Goal: Task Accomplishment & Management: Use online tool/utility

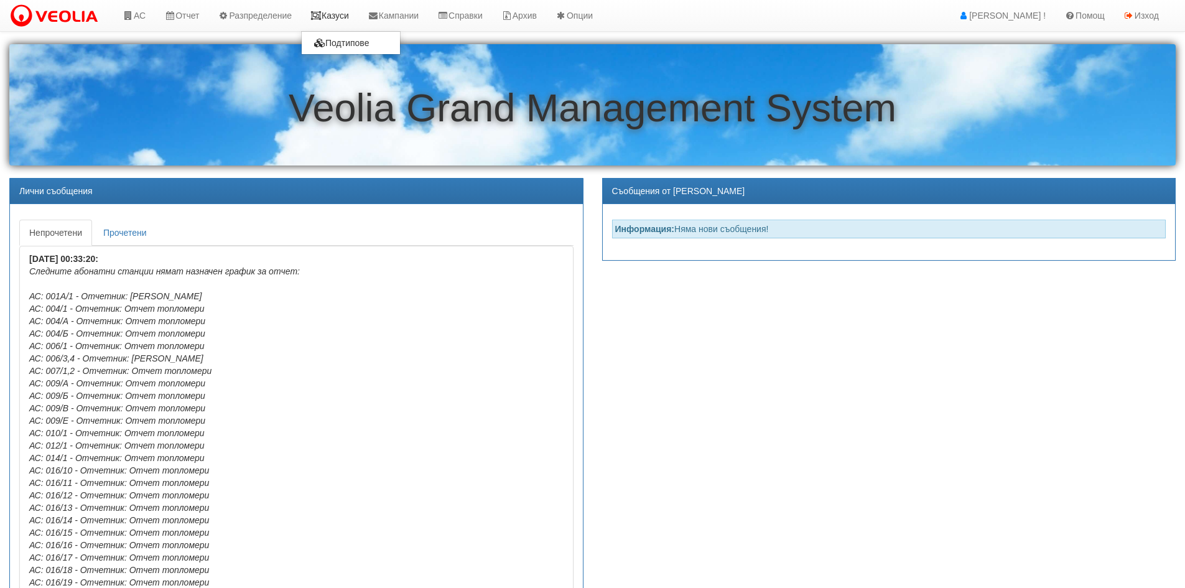
click at [338, 14] on link "Казуси" at bounding box center [329, 15] width 57 height 31
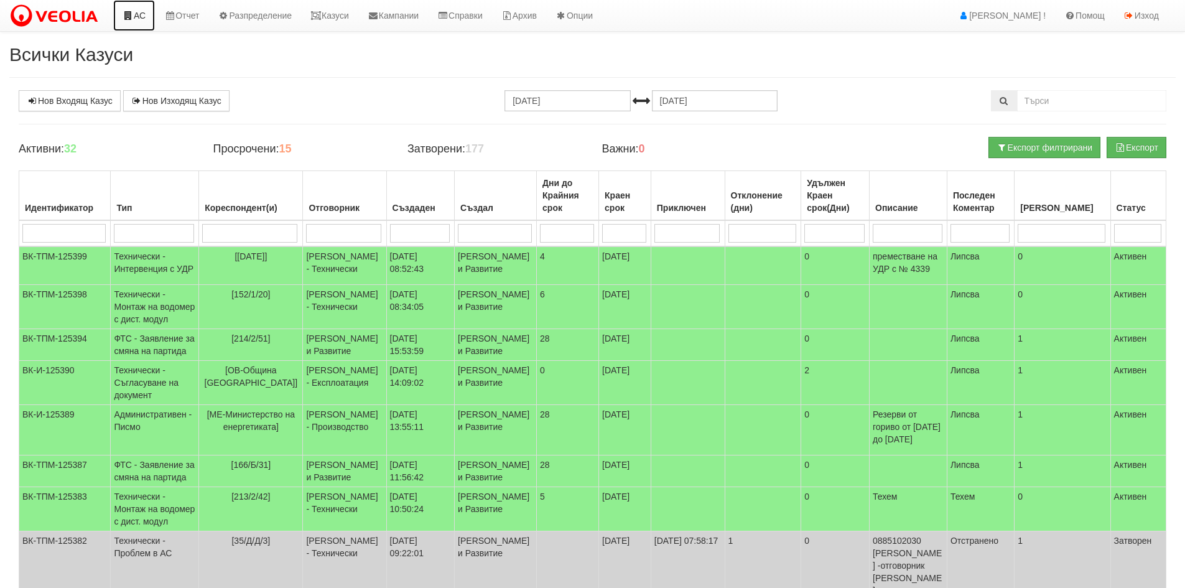
click at [141, 13] on link "АС" at bounding box center [134, 15] width 42 height 31
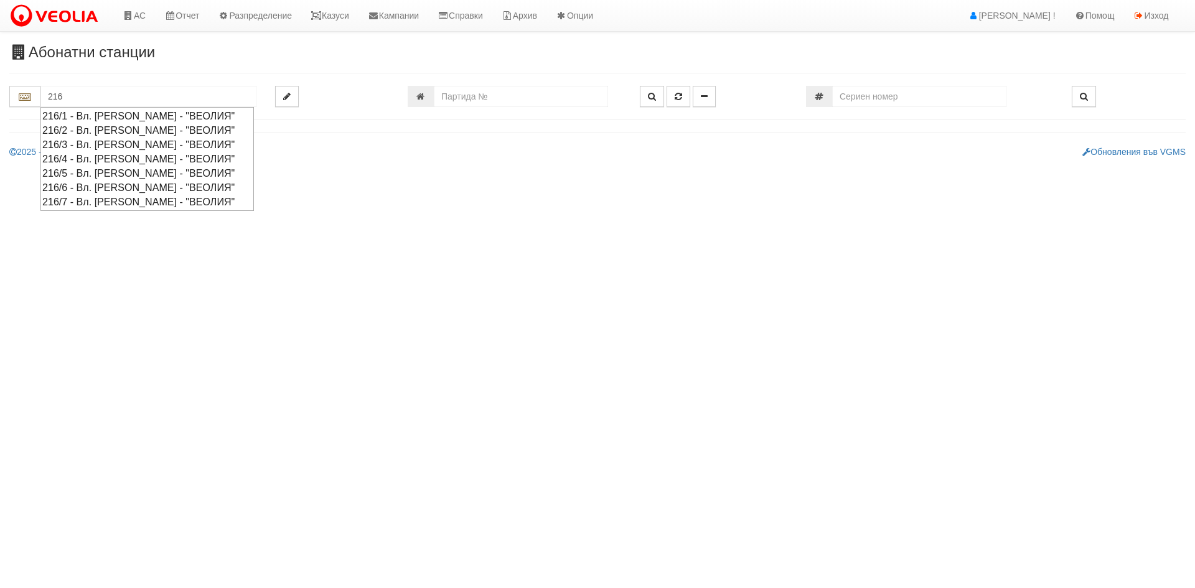
click at [64, 116] on div "216/1 - Вл. Варненчик - "ВЕОЛИЯ"" at bounding box center [147, 116] width 210 height 14
type input "216/1 - Вл. Варненчик - "ВЕОЛИЯ""
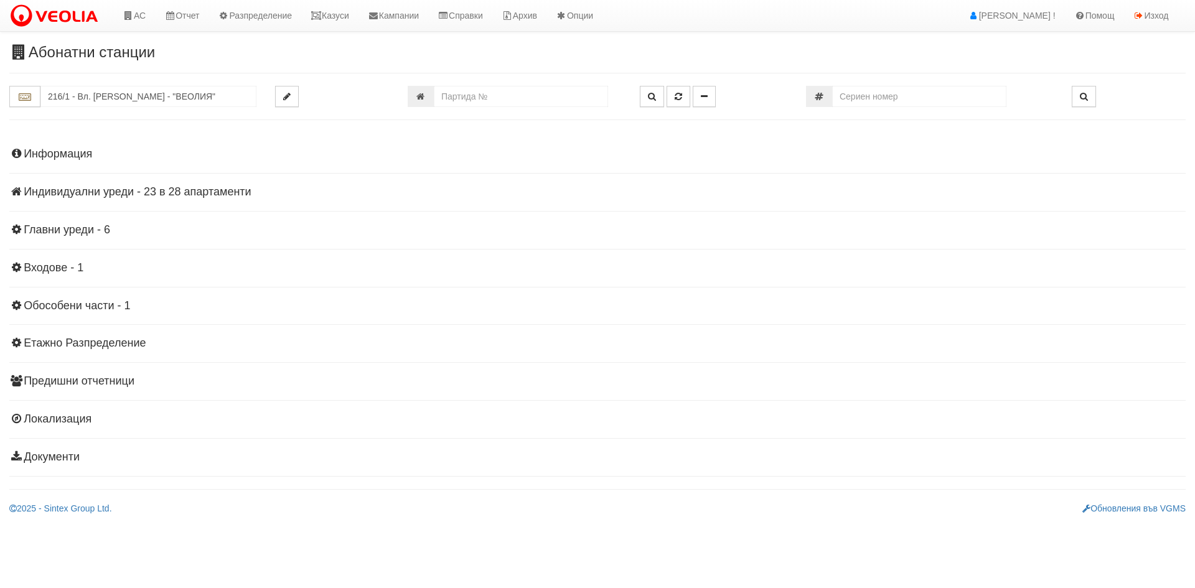
click at [108, 195] on h4 "Индивидуални уреди - 23 в 28 апартаменти" at bounding box center [597, 192] width 1176 height 12
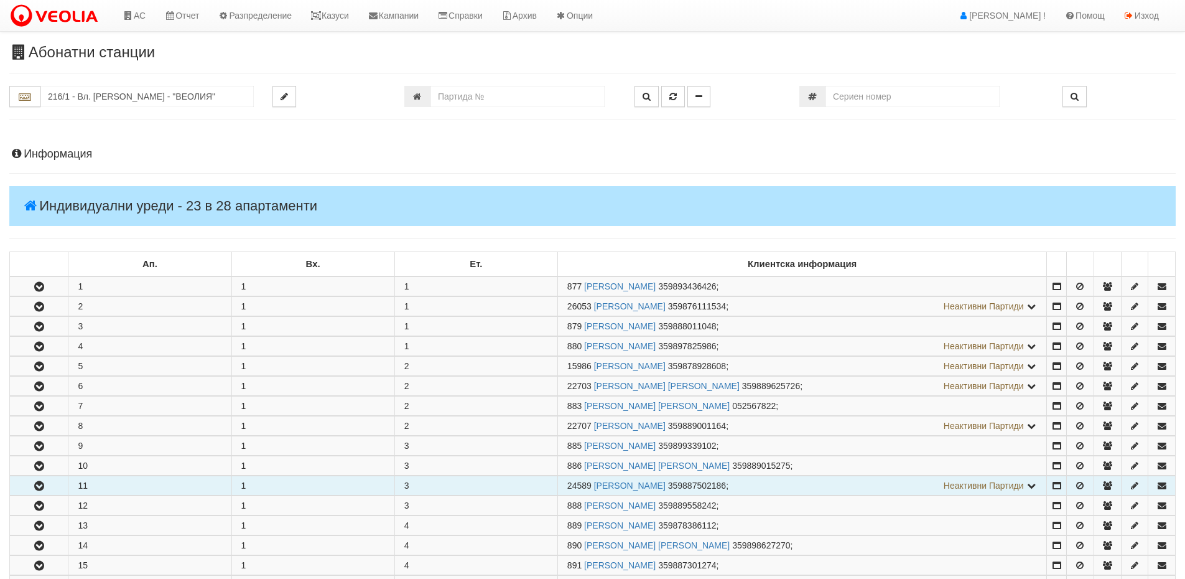
click at [36, 485] on icon "button" at bounding box center [39, 486] width 15 height 9
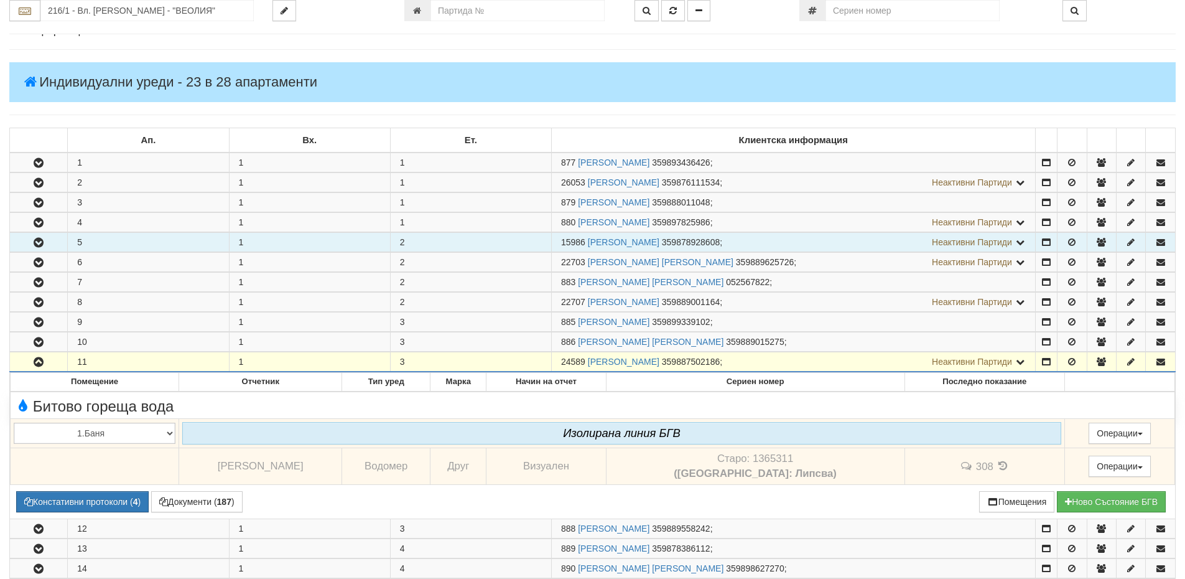
scroll to position [124, 0]
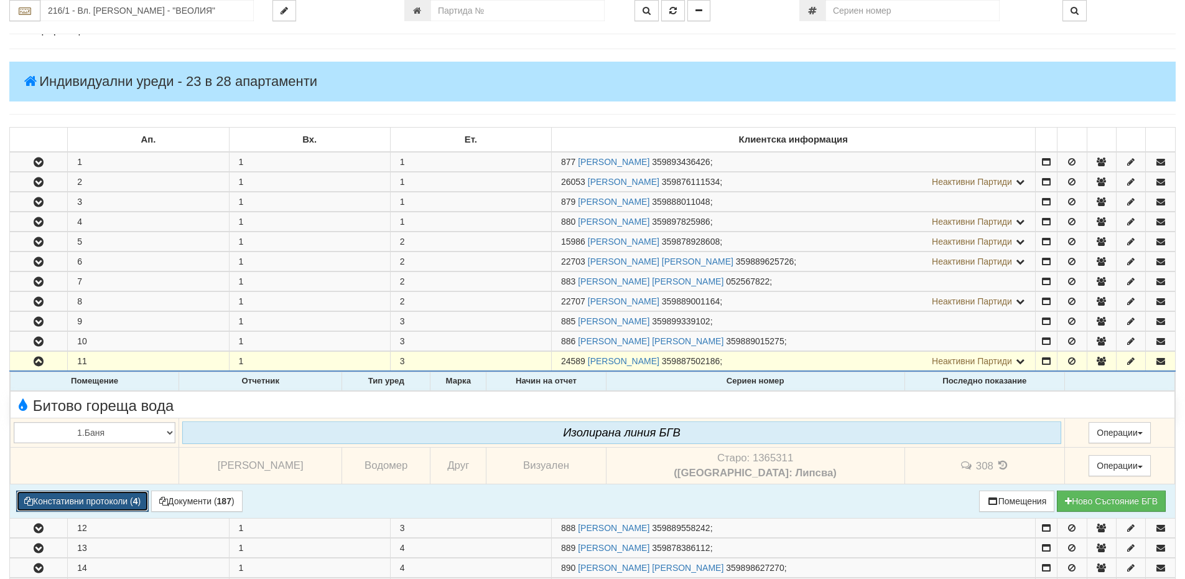
click at [64, 498] on button "Констативни протоколи ( 4 )" at bounding box center [82, 500] width 133 height 21
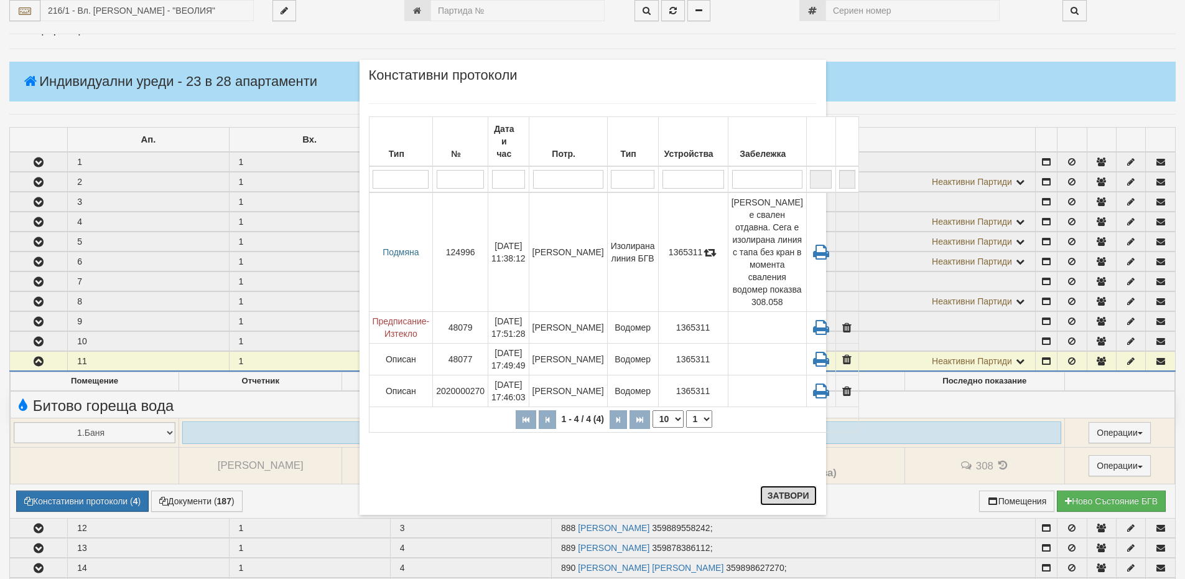
click at [790, 495] on button "Затвори" at bounding box center [788, 495] width 57 height 20
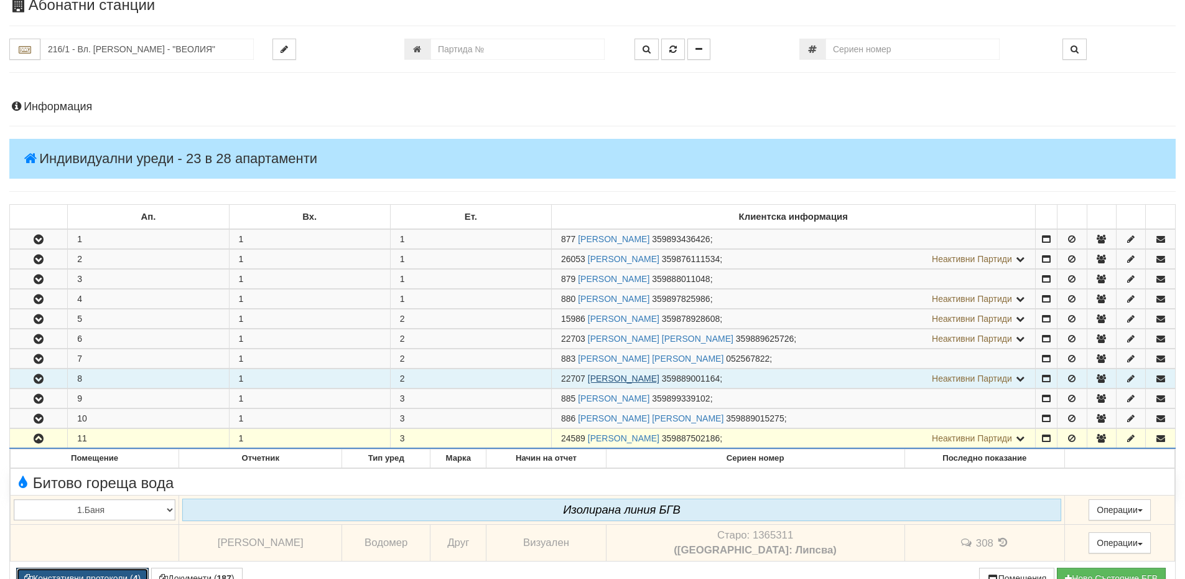
scroll to position [0, 0]
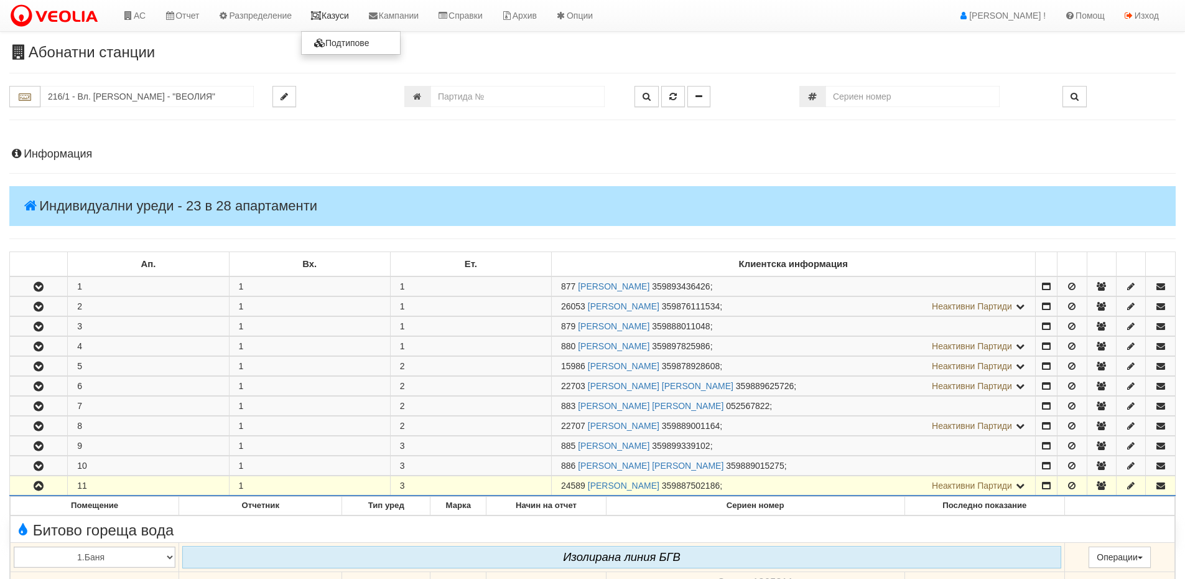
click at [350, 19] on link "Казуси" at bounding box center [329, 15] width 57 height 31
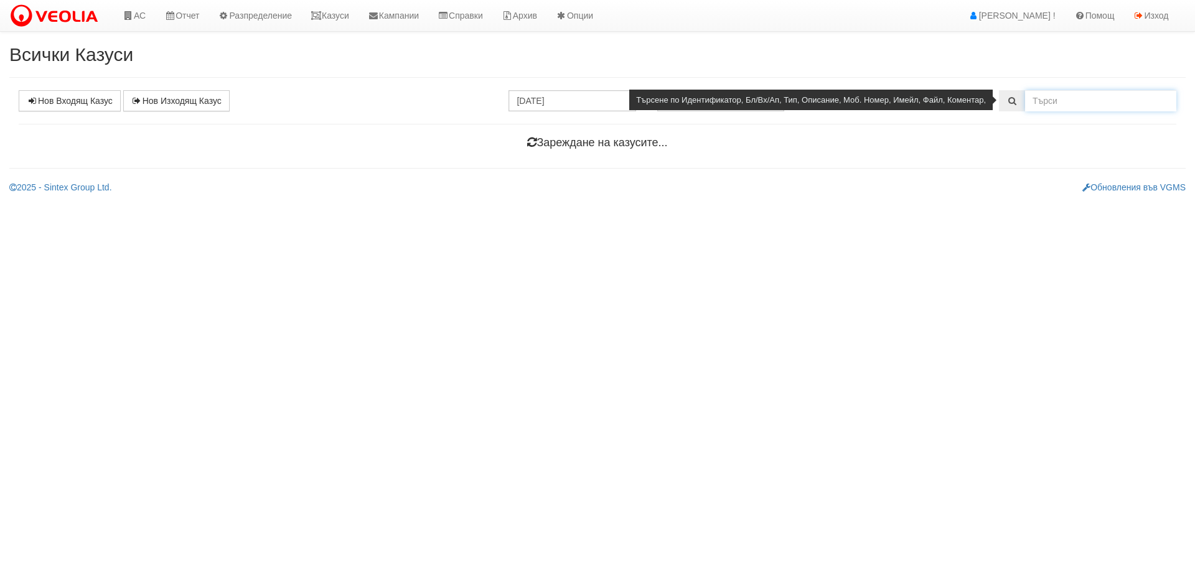
click at [1055, 104] on input "text" at bounding box center [1100, 100] width 151 height 21
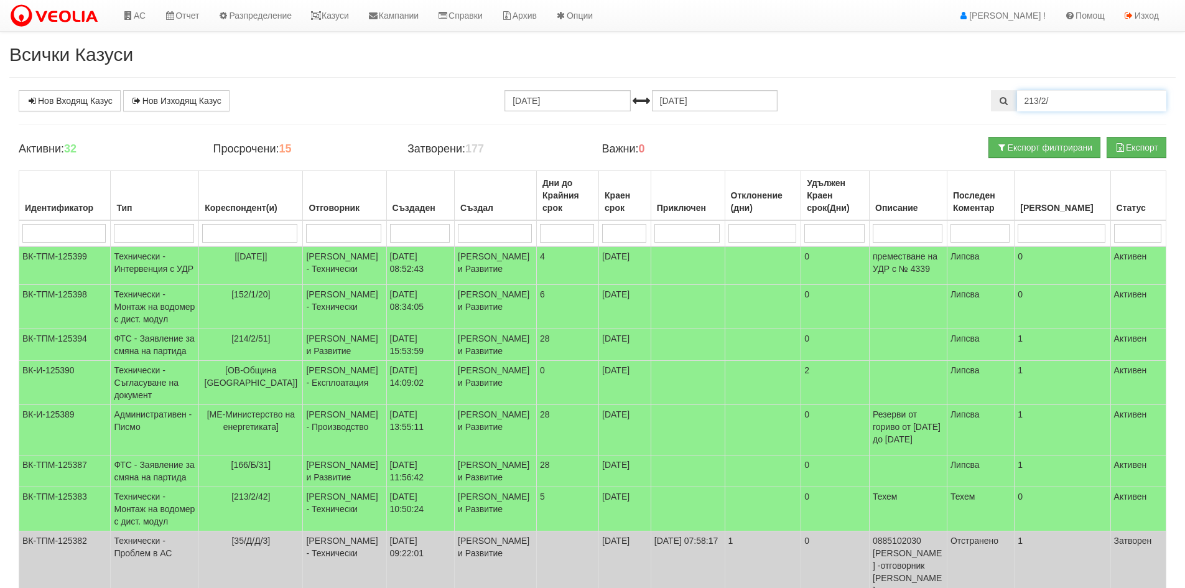
type input "213/2/"
click at [547, 101] on input "05.08.2025" at bounding box center [568, 100] width 126 height 21
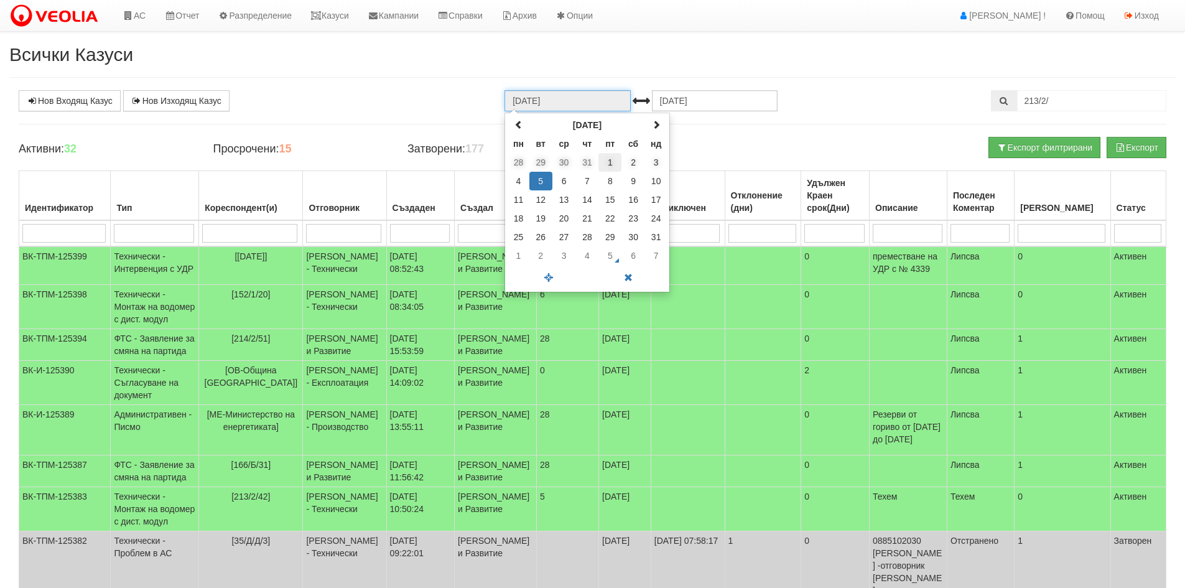
click at [609, 161] on td "1" at bounding box center [610, 162] width 23 height 19
type input "01.08.2025"
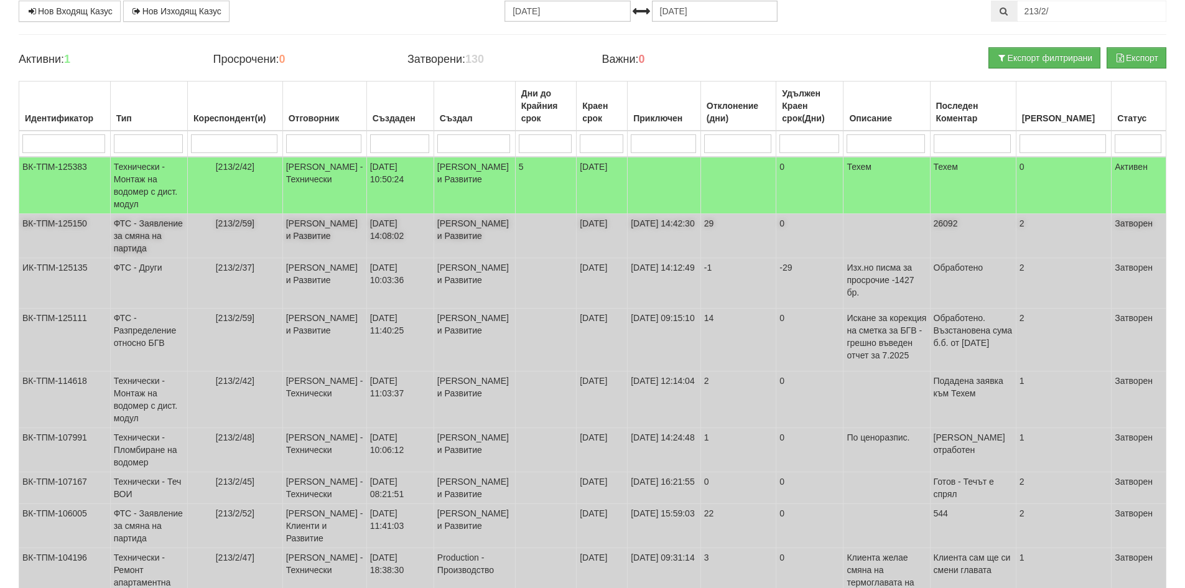
scroll to position [62, 0]
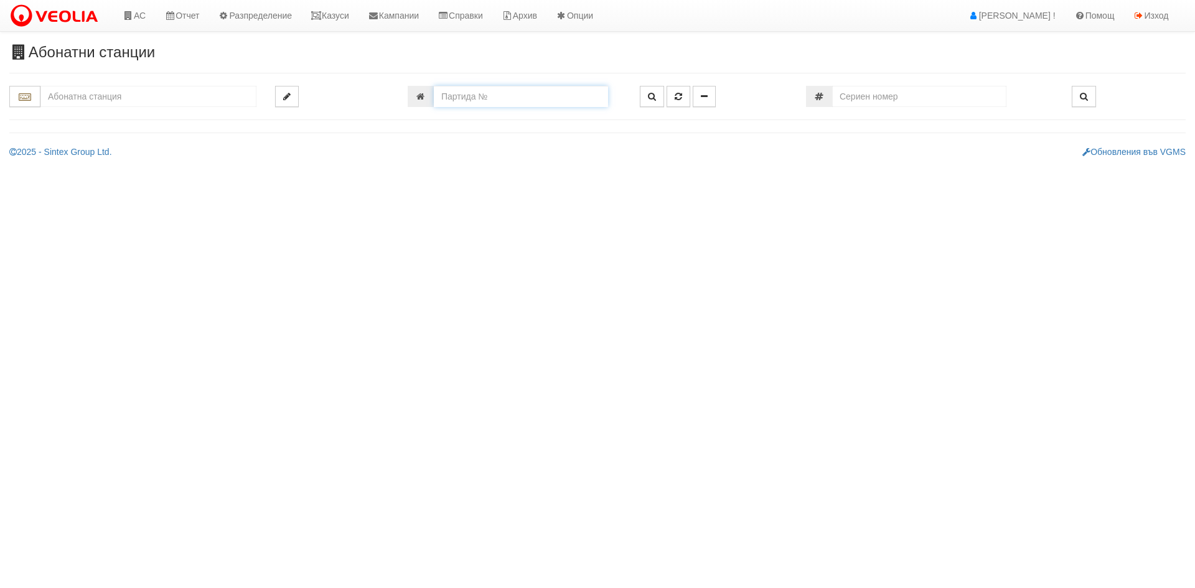
click at [455, 96] on input "number" at bounding box center [521, 96] width 174 height 21
click at [104, 93] on input "text" at bounding box center [148, 96] width 216 height 21
type input "1"
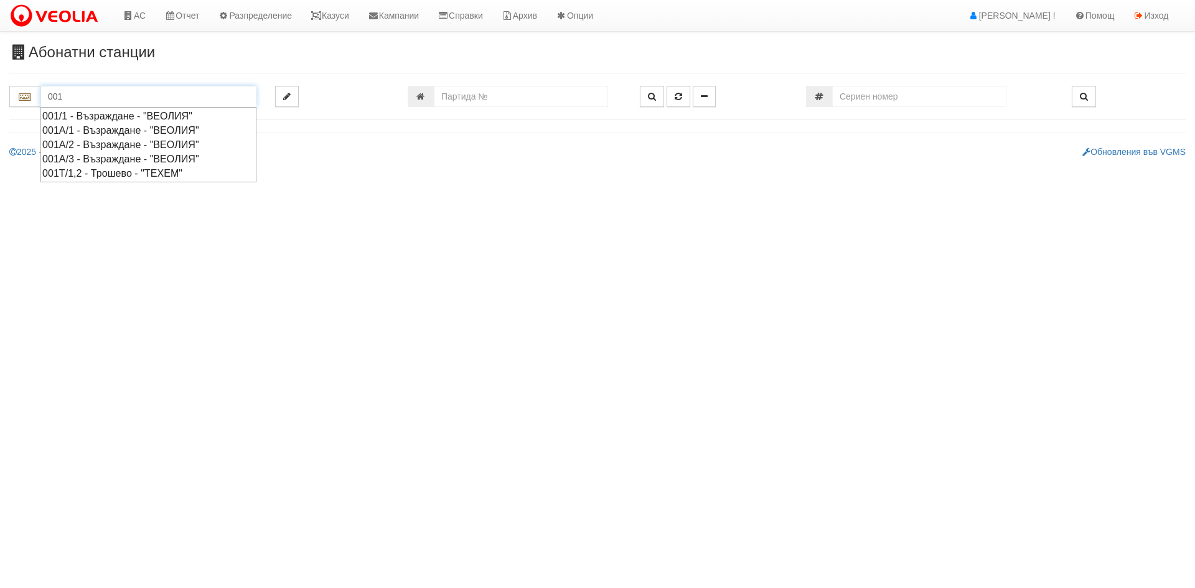
click at [58, 118] on div "001/1 - Възраждане - "ВЕОЛИЯ"" at bounding box center [148, 116] width 212 height 14
type input "001/1 - Възраждане - "ВЕОЛИЯ""
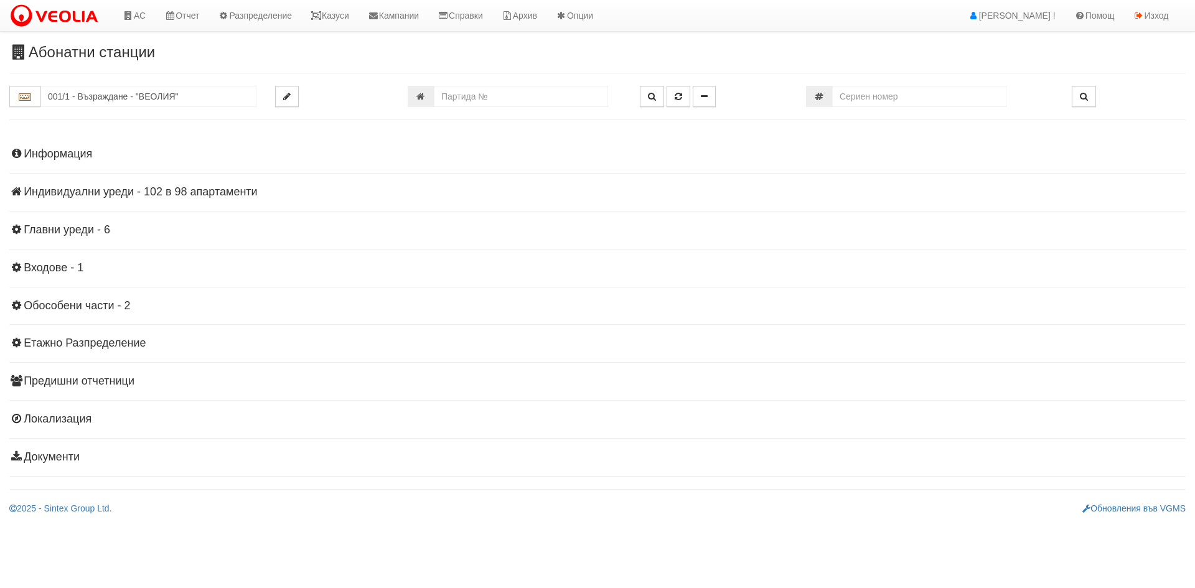
click at [110, 193] on h4 "Индивидуални уреди - 102 в 98 апартаменти" at bounding box center [597, 192] width 1176 height 12
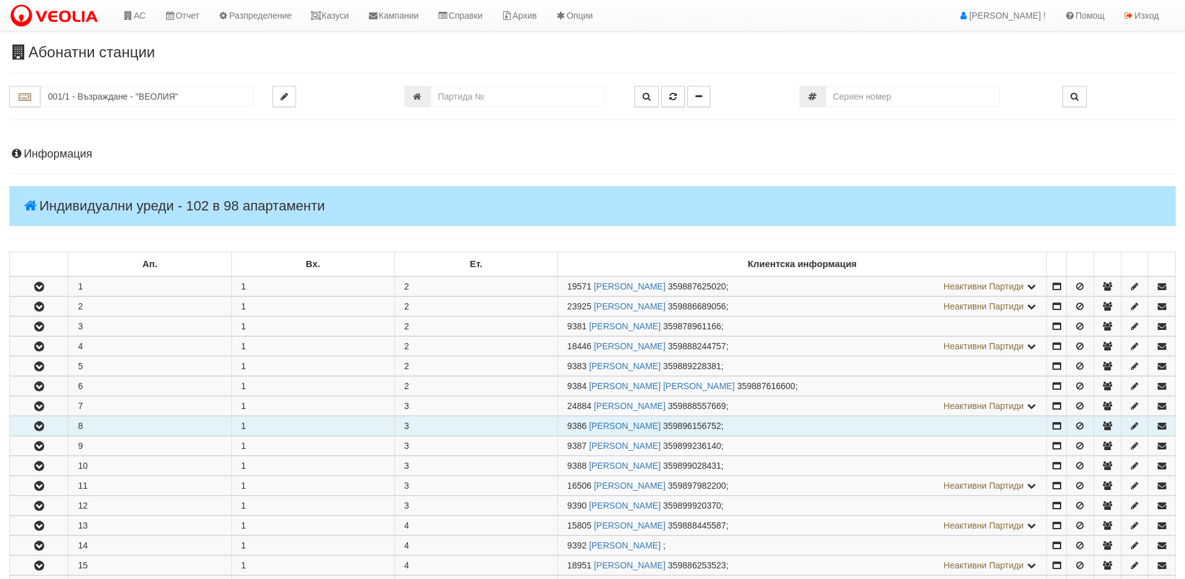
click at [40, 426] on icon "button" at bounding box center [39, 426] width 15 height 9
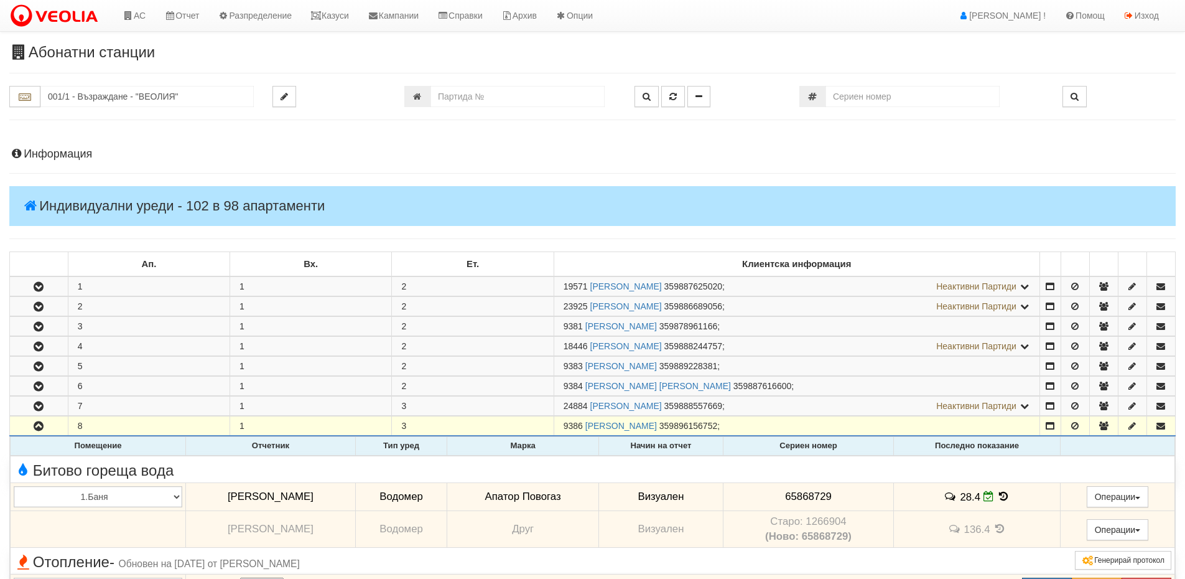
click at [998, 495] on icon at bounding box center [1004, 496] width 14 height 11
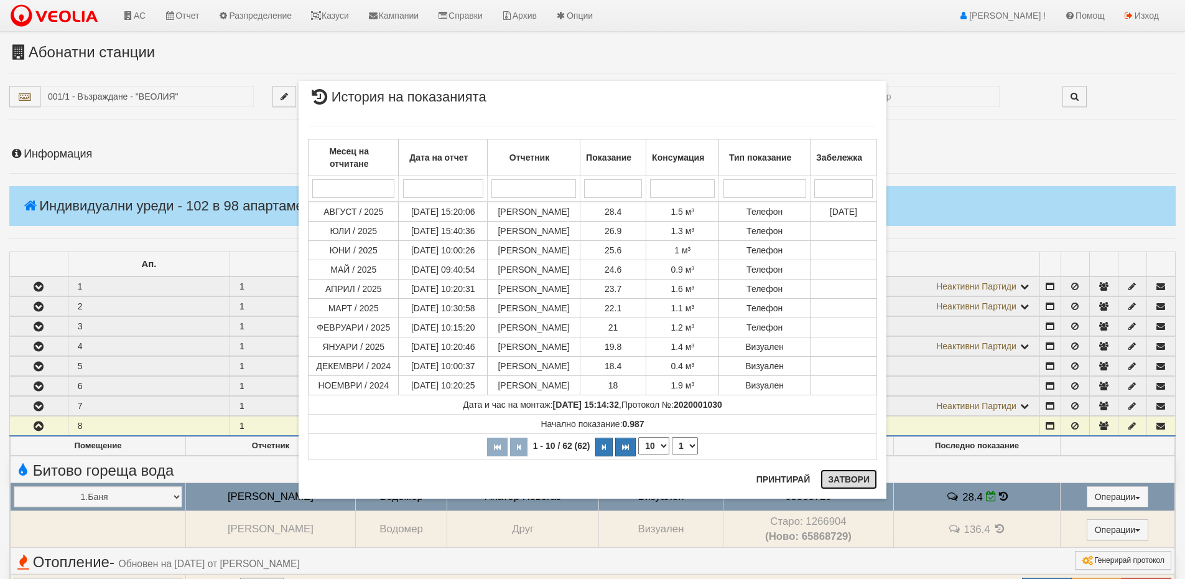
click at [836, 482] on button "Затвори" at bounding box center [849, 479] width 57 height 20
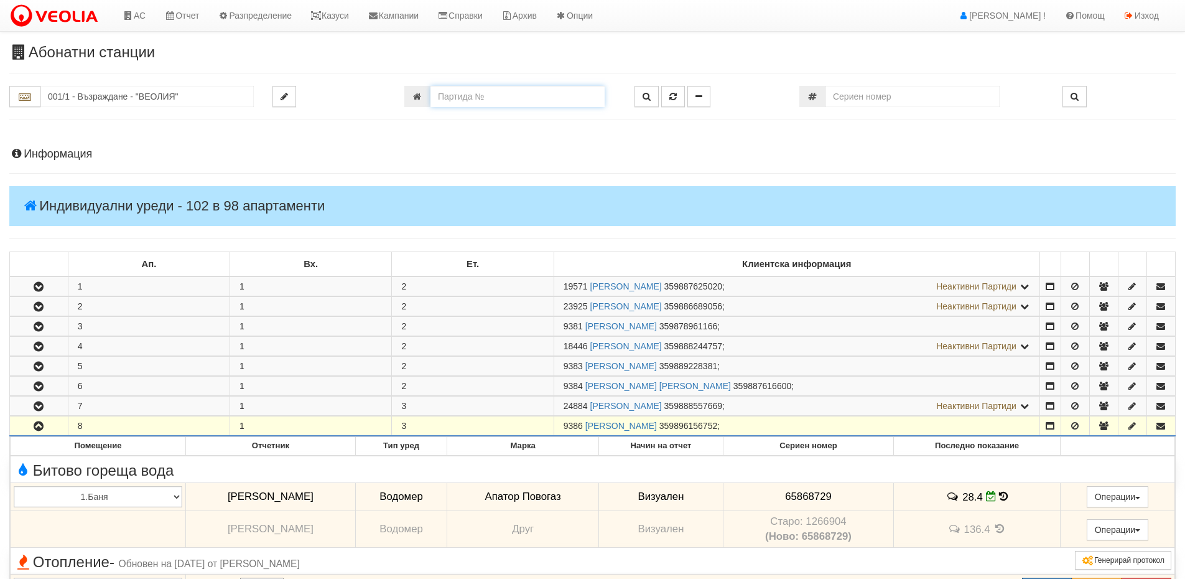
click at [476, 89] on input "number" at bounding box center [518, 96] width 174 height 21
type input "1015"
click at [644, 97] on icon "button" at bounding box center [647, 96] width 8 height 9
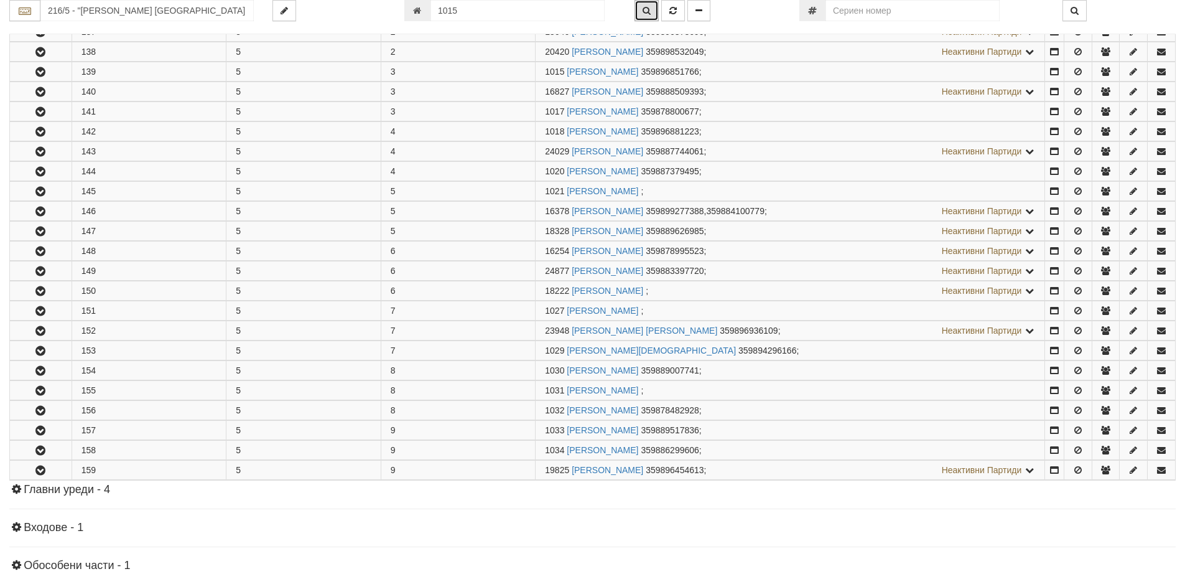
scroll to position [365, 0]
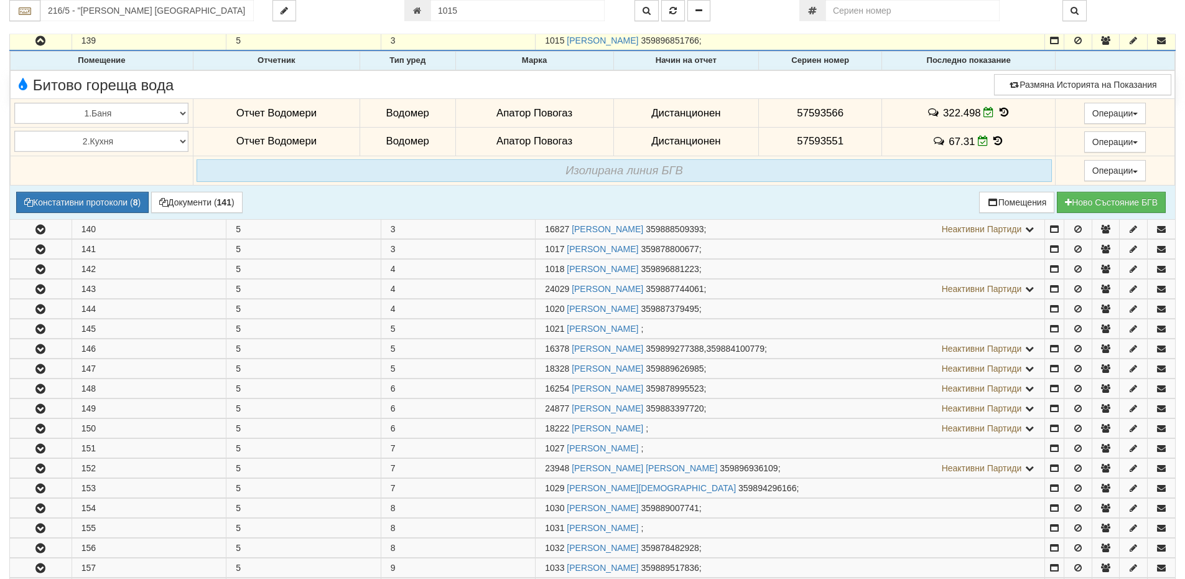
click at [999, 111] on icon at bounding box center [1004, 112] width 14 height 11
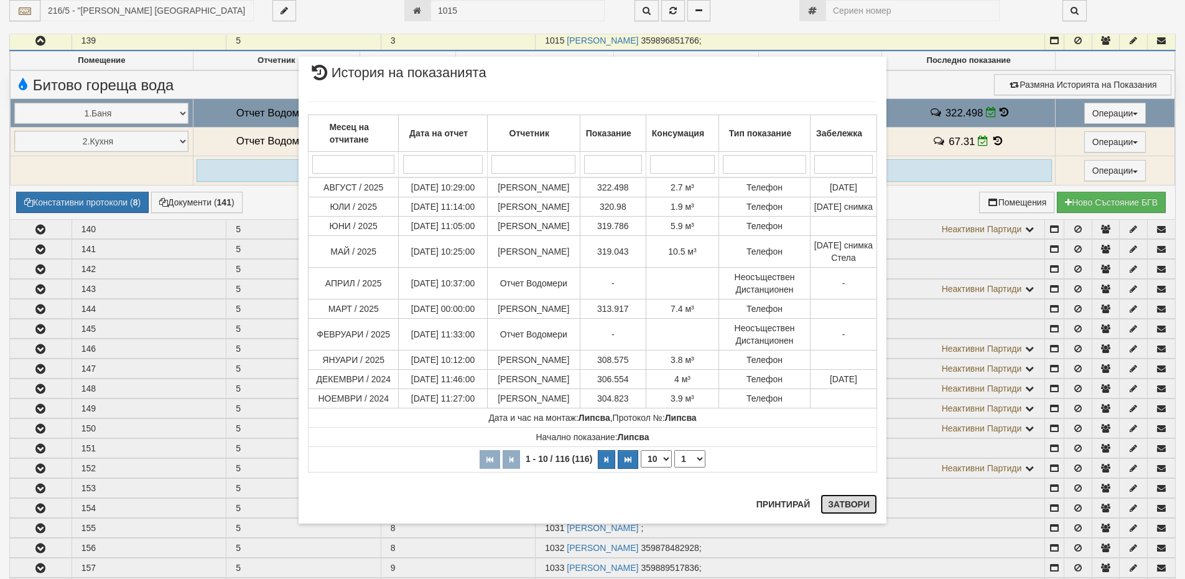
click at [847, 506] on button "Затвори" at bounding box center [849, 504] width 57 height 20
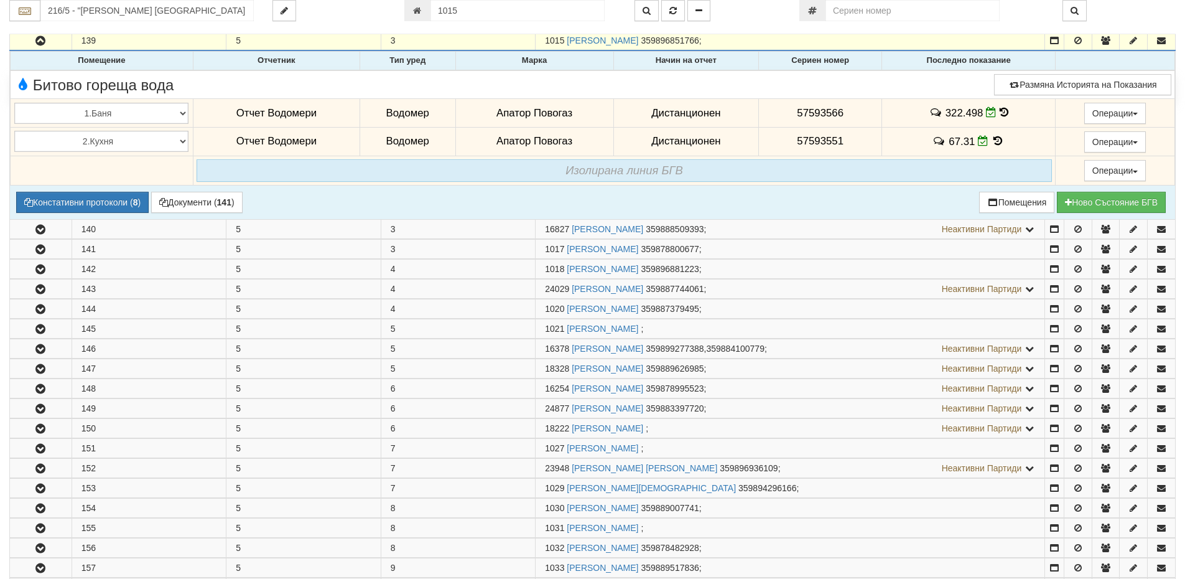
click at [996, 138] on icon at bounding box center [999, 141] width 14 height 11
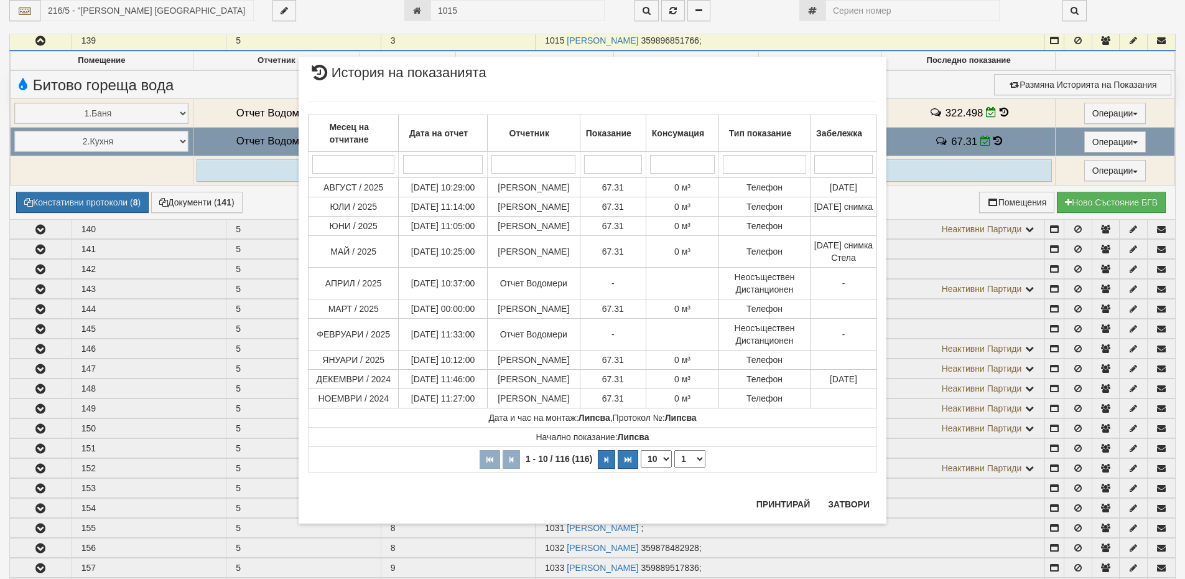
click at [90, 9] on div "× История на показанията Месец на отчитане Дата на отчет Отчетник Показание Кон…" at bounding box center [592, 289] width 1185 height 579
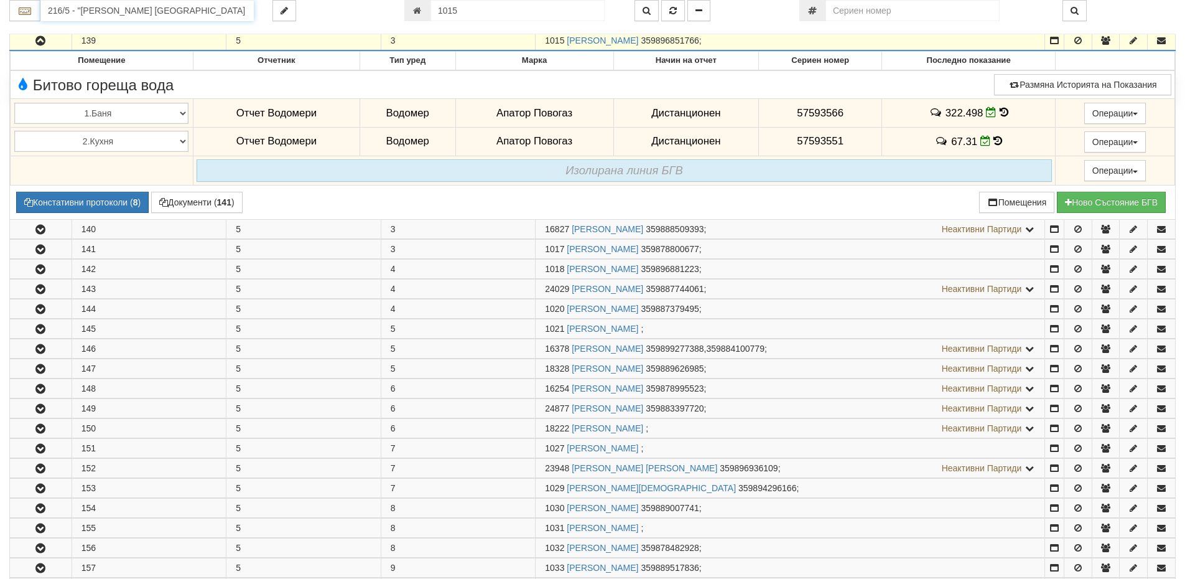
click at [90, 9] on input "216/5 - "[PERSON_NAME] [GEOGRAPHIC_DATA] " ЕАД" at bounding box center [146, 10] width 213 height 21
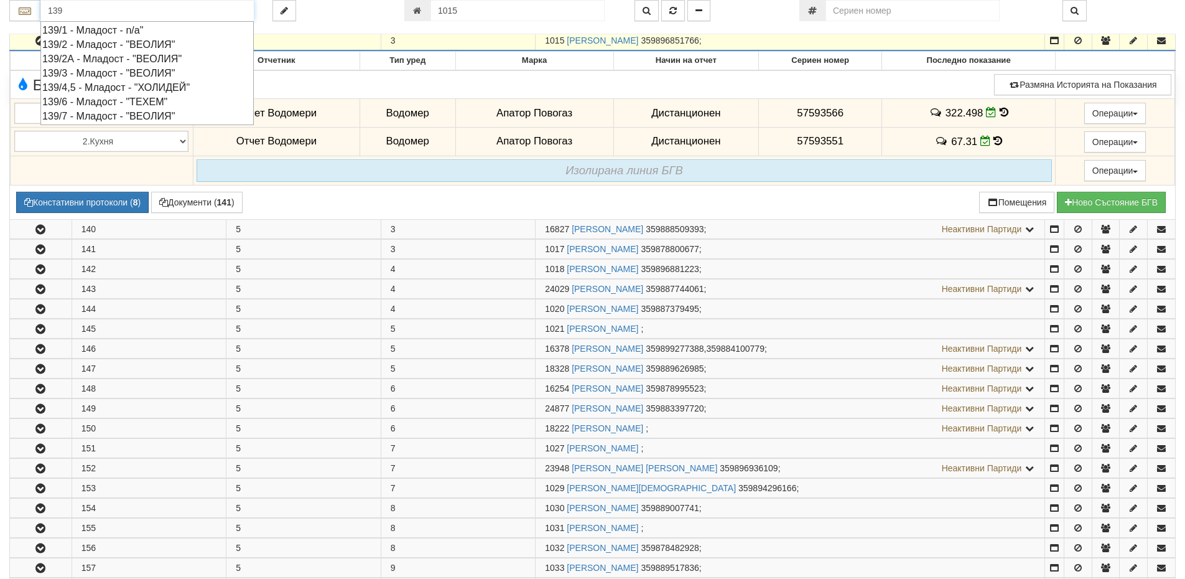
click at [70, 60] on div "139/2А - Младост - "ВЕОЛИЯ"" at bounding box center [147, 59] width 210 height 14
type input "139/2А - Младост - "ВЕОЛИЯ""
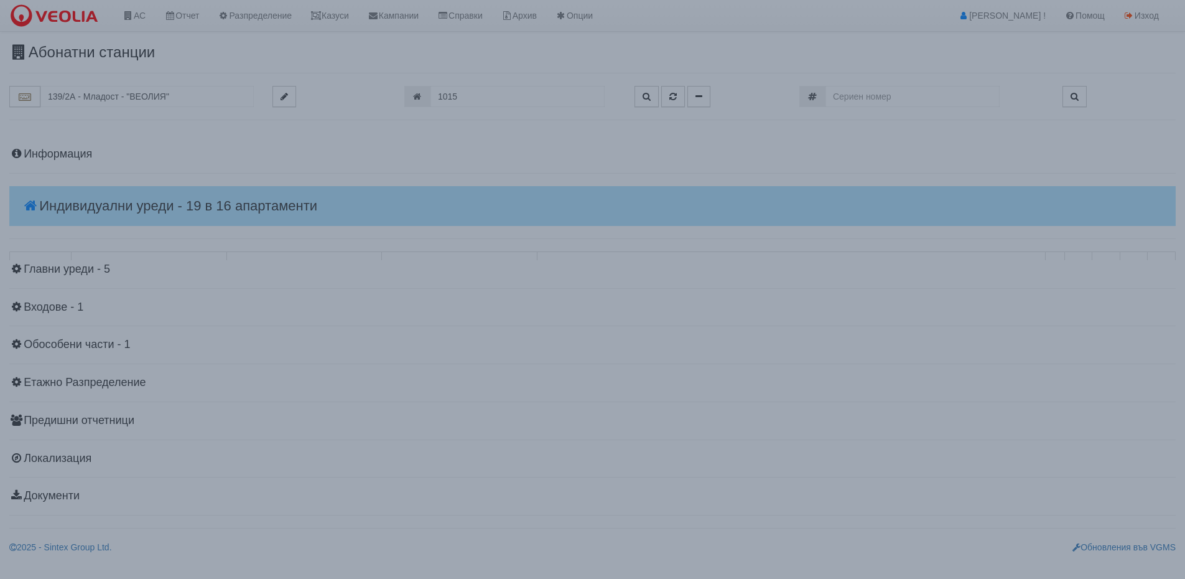
scroll to position [0, 0]
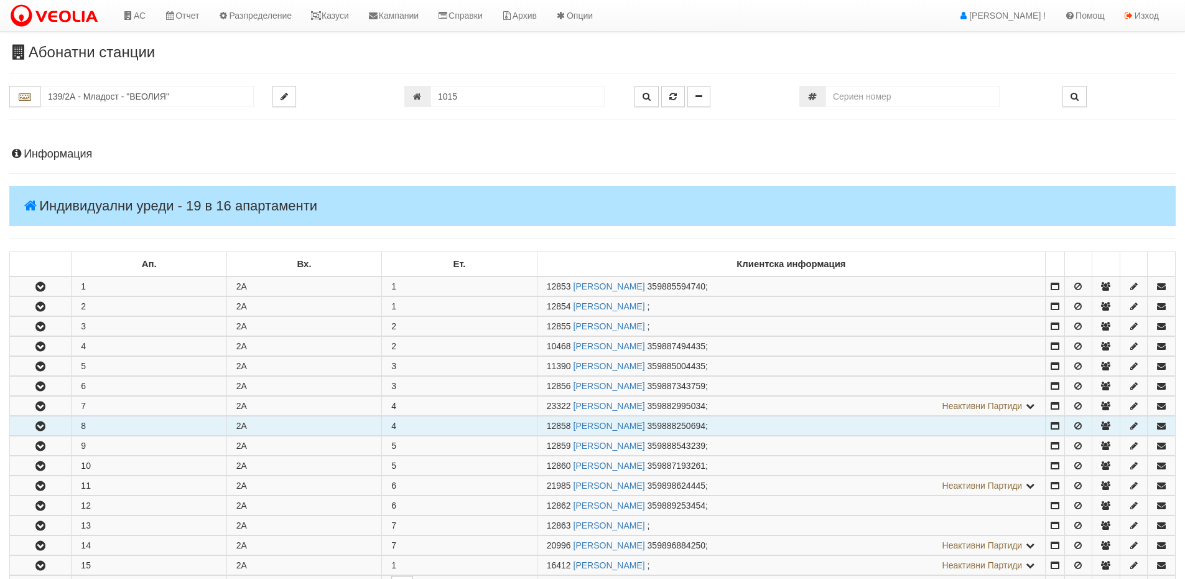
click at [41, 427] on icon "button" at bounding box center [40, 426] width 15 height 9
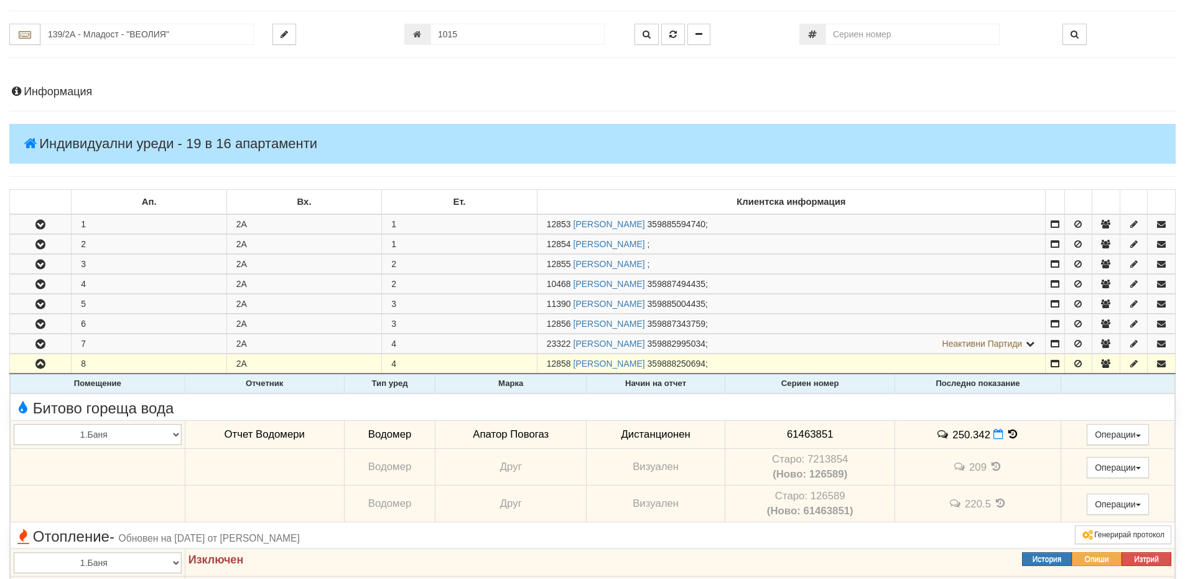
scroll to position [187, 0]
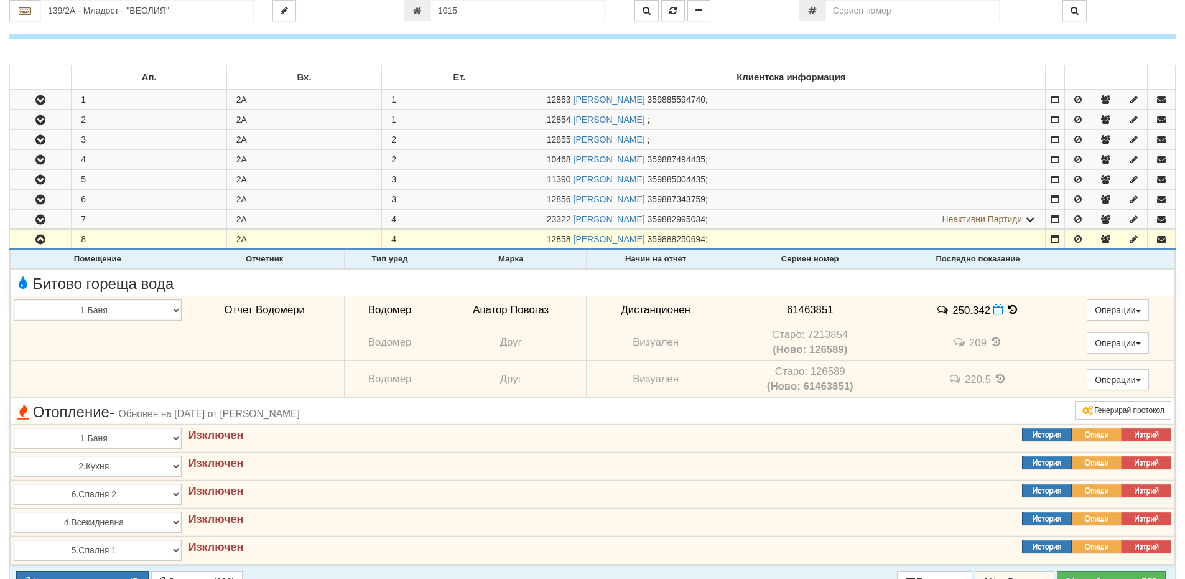
click at [1010, 310] on icon at bounding box center [1013, 309] width 14 height 11
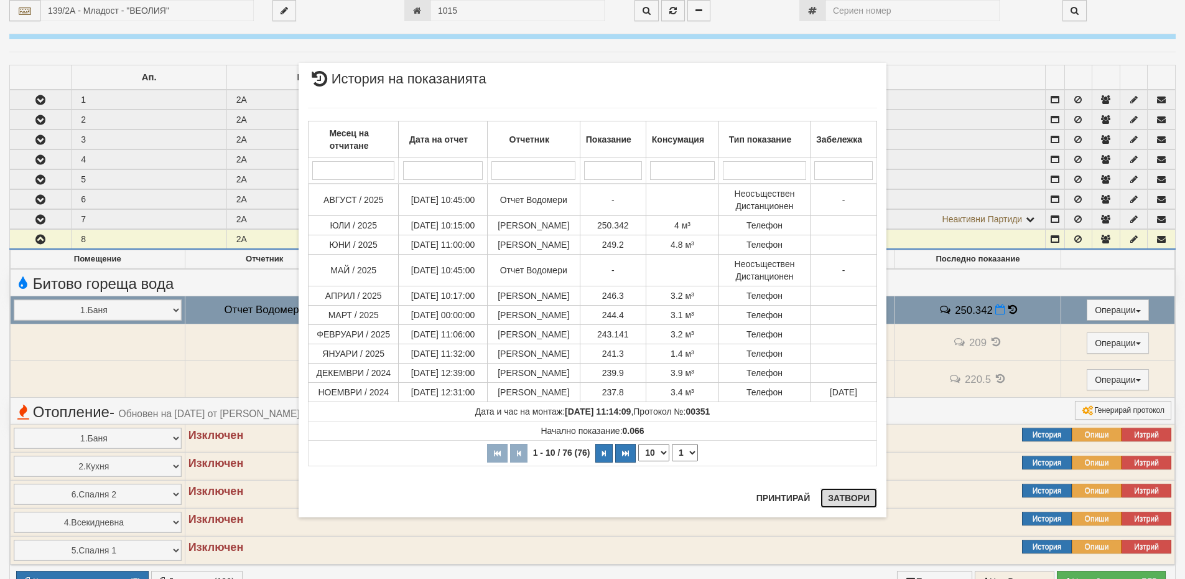
click at [851, 501] on button "Затвори" at bounding box center [849, 498] width 57 height 20
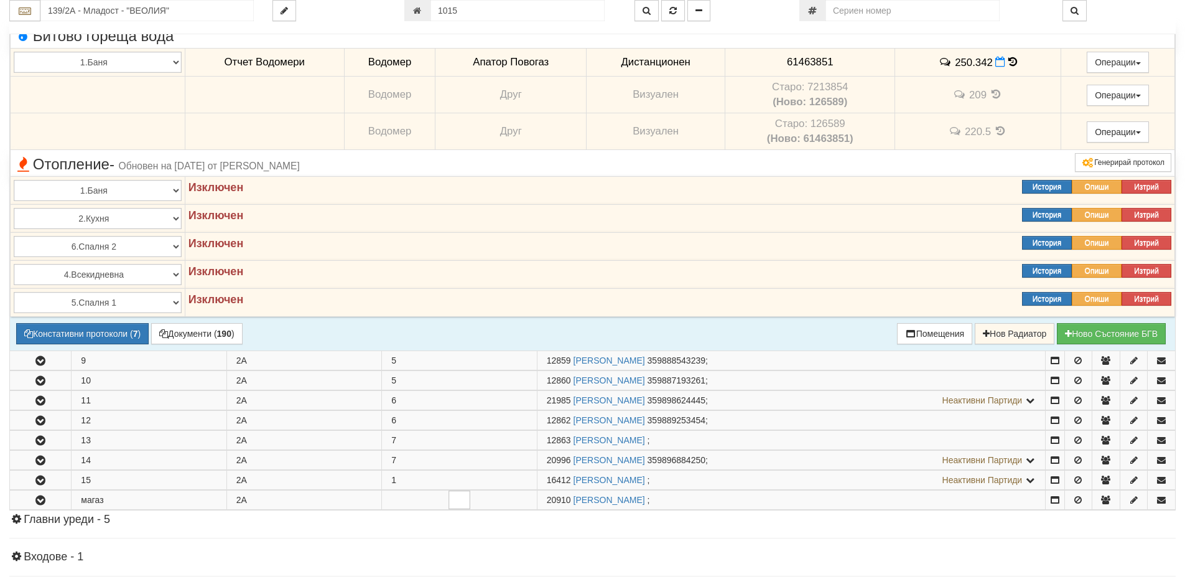
scroll to position [436, 0]
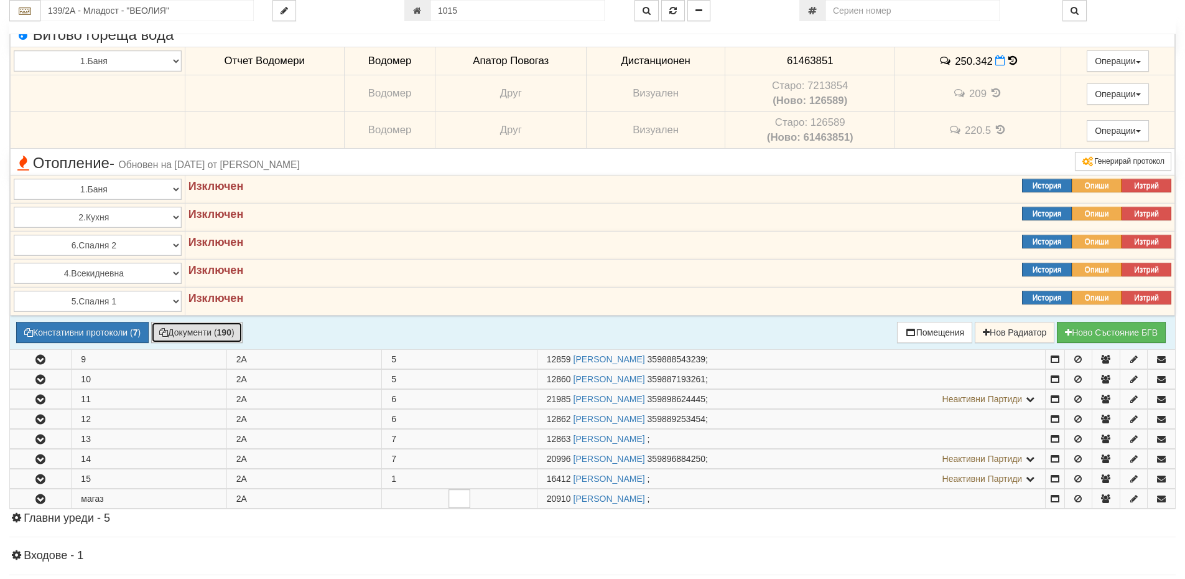
click at [204, 332] on button "Документи ( 190 )" at bounding box center [196, 332] width 91 height 21
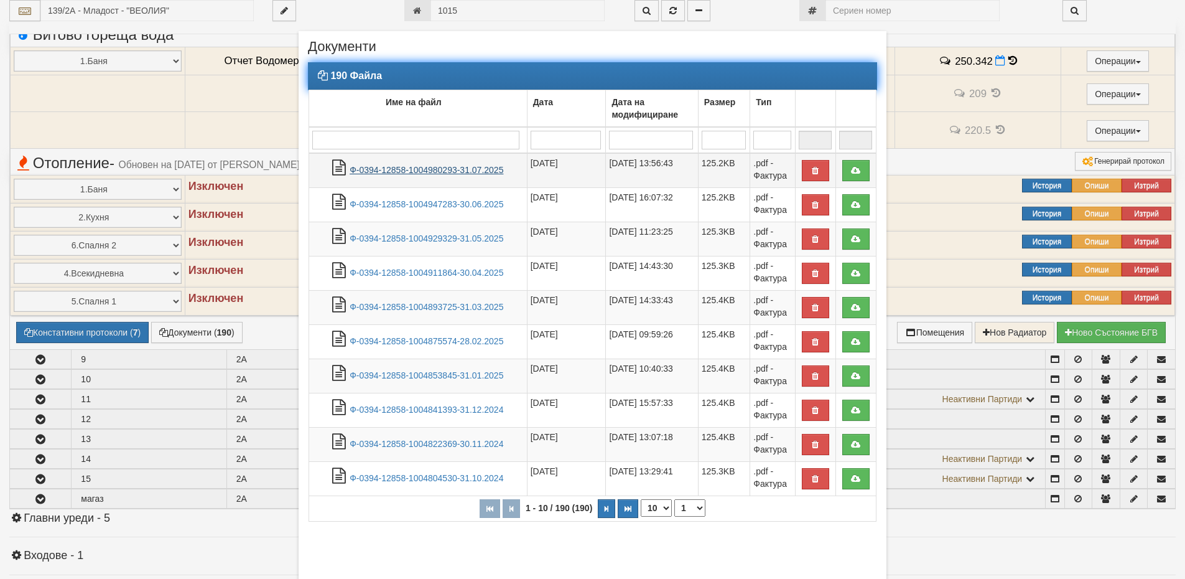
click at [431, 168] on link "Ф-0394-12858-1004980293-31.07.2025" at bounding box center [427, 170] width 154 height 10
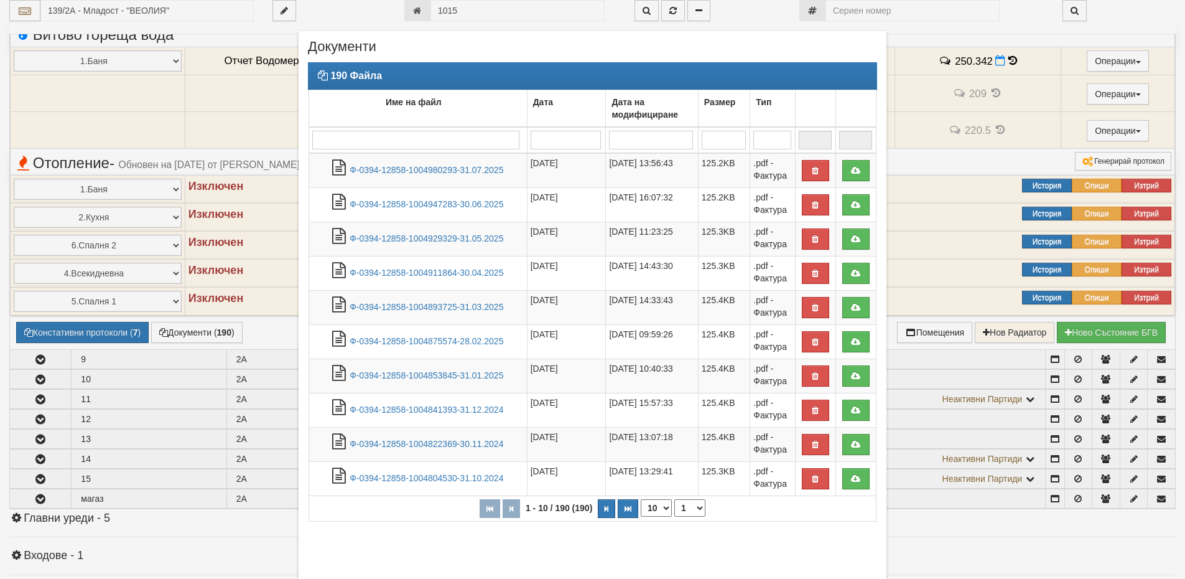
click at [783, 528] on div "190 Файла Име на файл Дата Дата на модифициране Размер Тип 1 - 10 / 190 (190) 1…" at bounding box center [592, 298] width 569 height 472
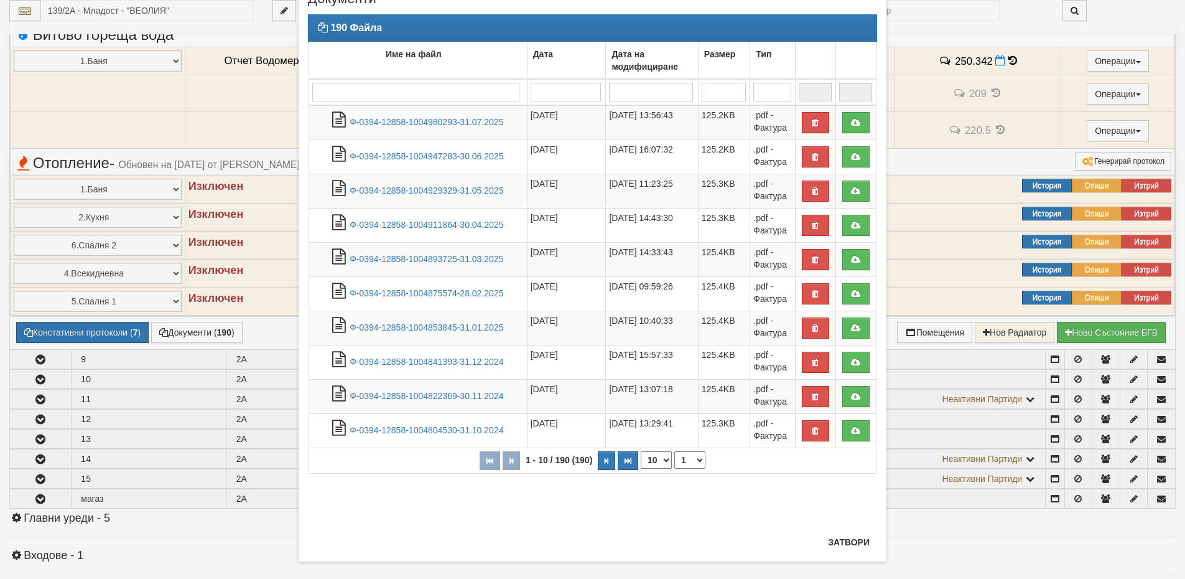
scroll to position [62, 0]
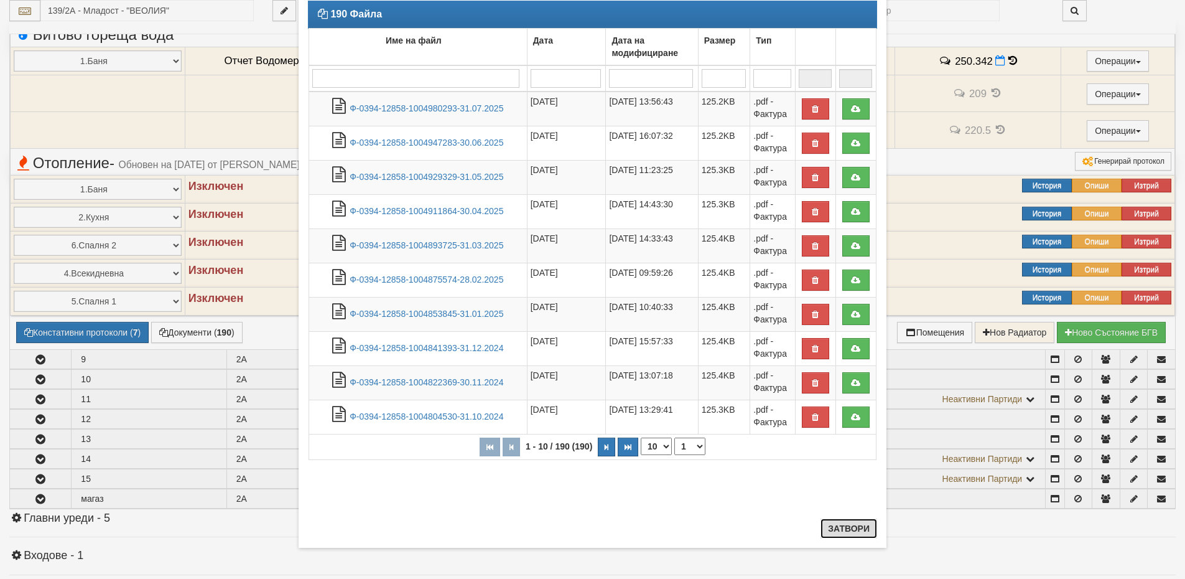
click at [823, 530] on button "Затвори" at bounding box center [849, 528] width 57 height 20
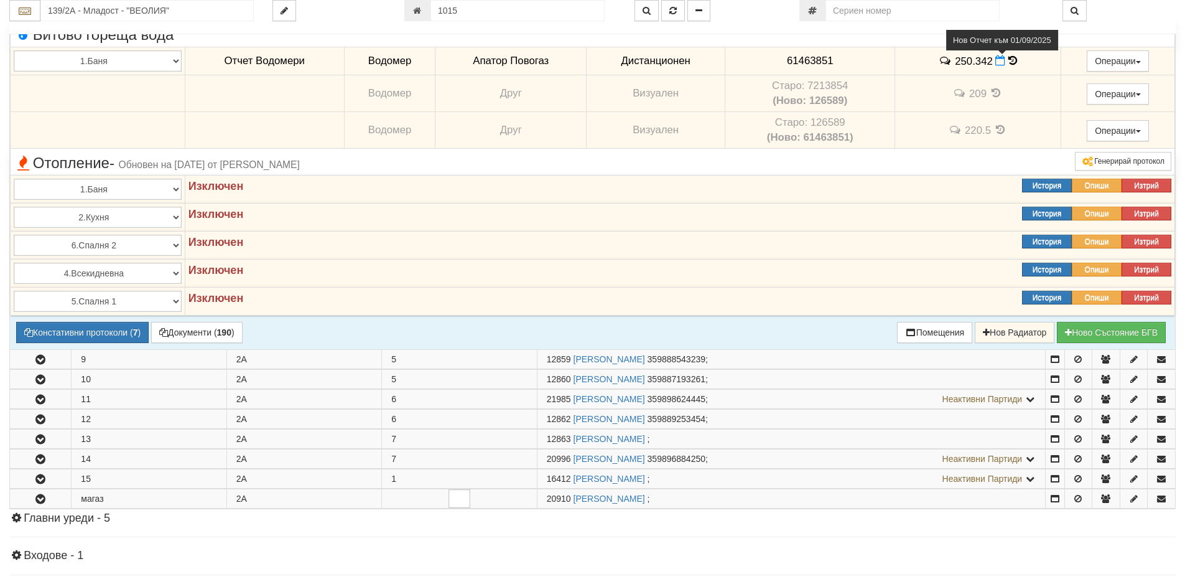
click at [996, 59] on icon at bounding box center [1001, 60] width 10 height 11
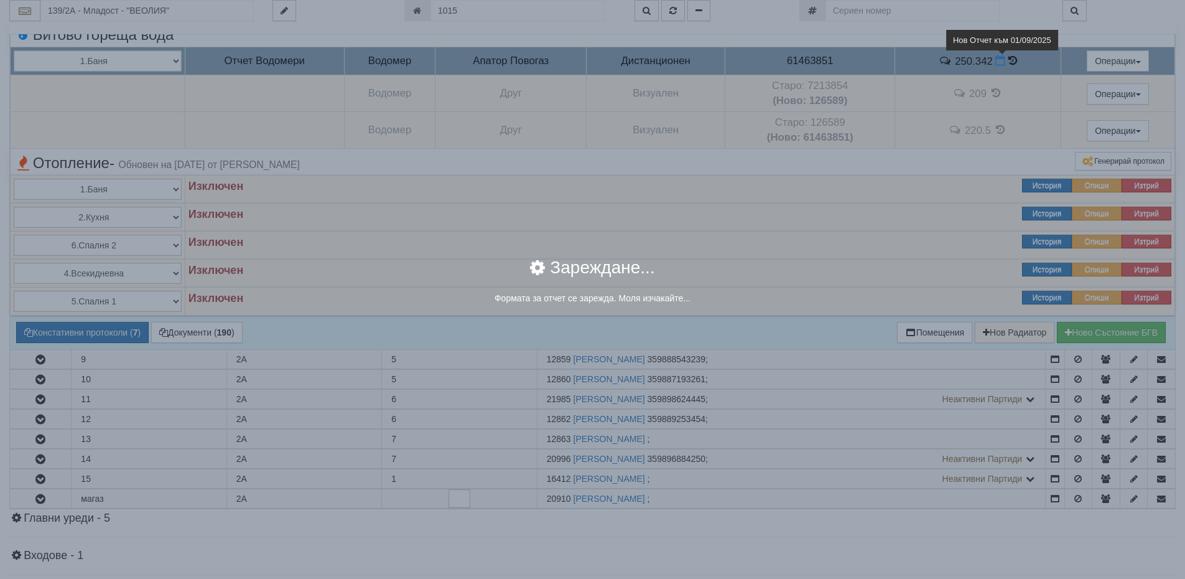
select select "8ac75930-9bfd-e511-80be-8d5a1dced85a"
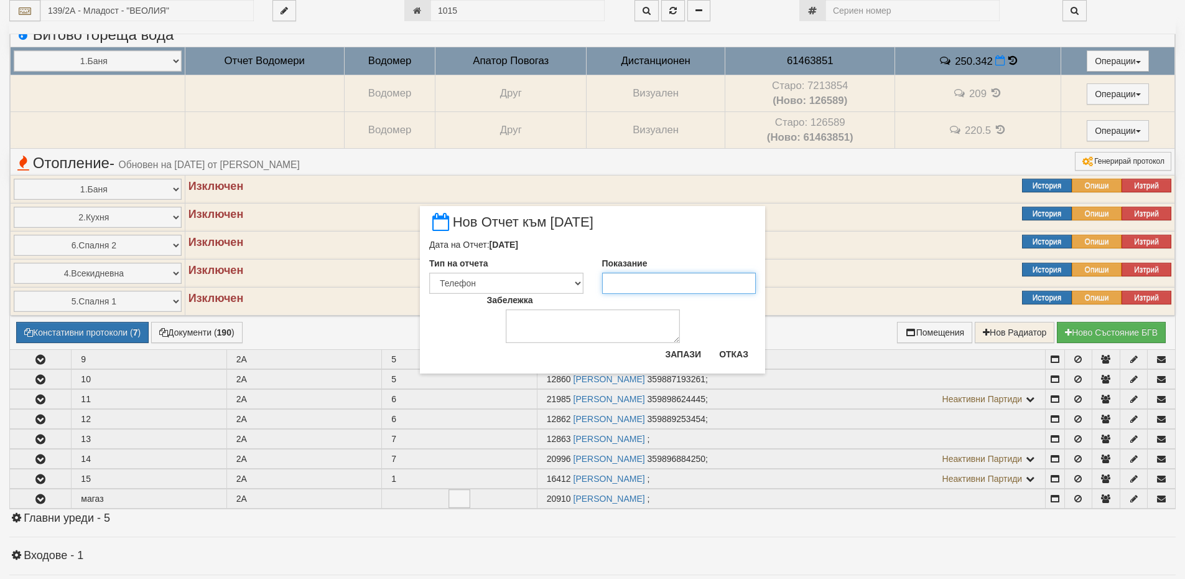
click at [632, 285] on input "Показание" at bounding box center [679, 283] width 154 height 21
type input "251.6"
click at [550, 314] on textarea "Забележка" at bounding box center [593, 326] width 174 height 34
type textarea "[DATE]"
click at [671, 357] on button "Запази" at bounding box center [683, 354] width 51 height 20
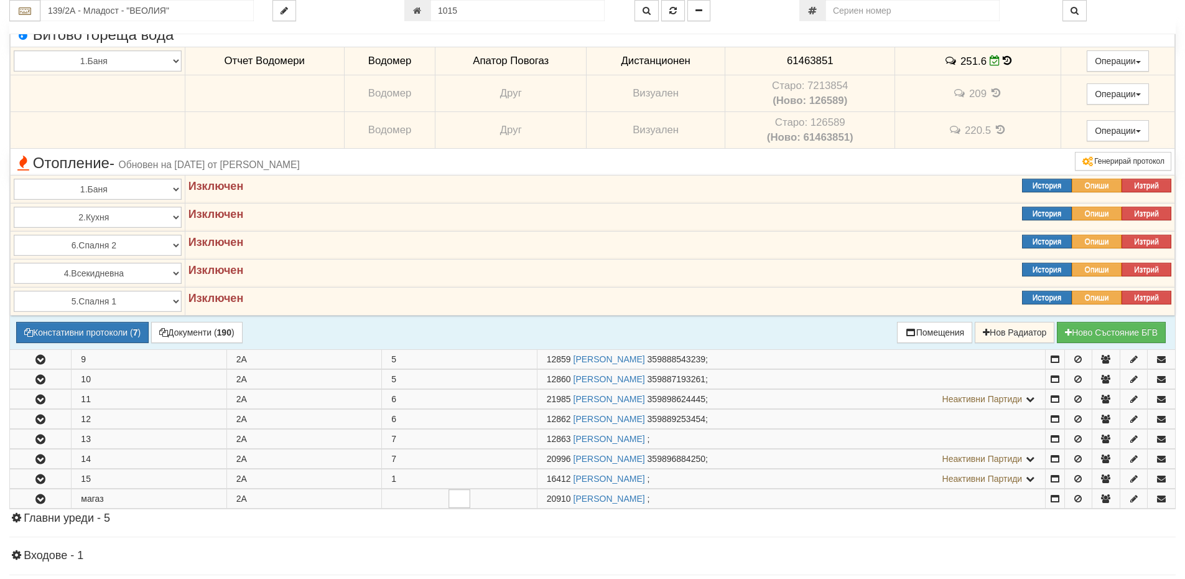
click at [1005, 62] on icon at bounding box center [1007, 60] width 9 height 11
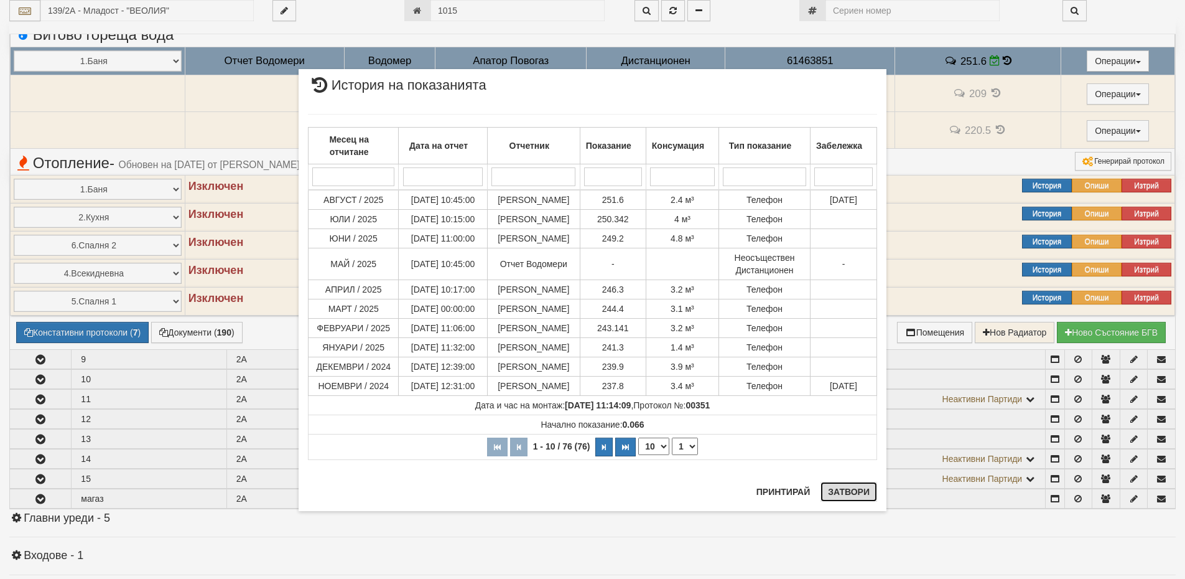
click at [842, 495] on button "Затвори" at bounding box center [849, 492] width 57 height 20
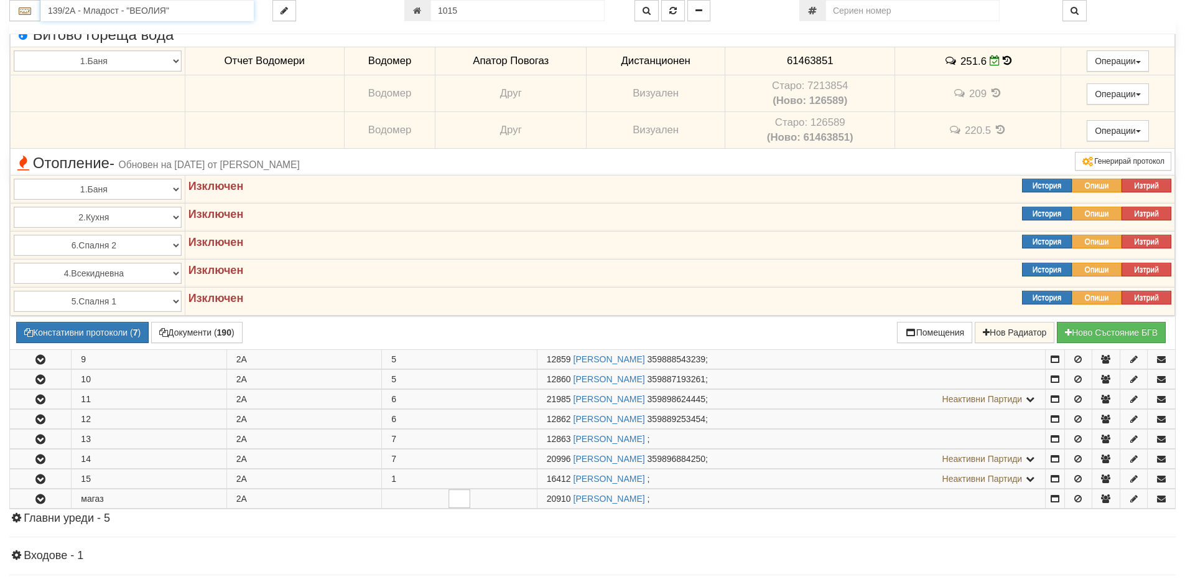
click at [182, 10] on input "139/2А - Младост - "ВЕОЛИЯ"" at bounding box center [146, 10] width 213 height 21
click at [459, 7] on input "1015" at bounding box center [518, 10] width 174 height 21
click at [85, 15] on input "139/2А - Младост - "ВЕОЛИЯ"" at bounding box center [146, 10] width 213 height 21
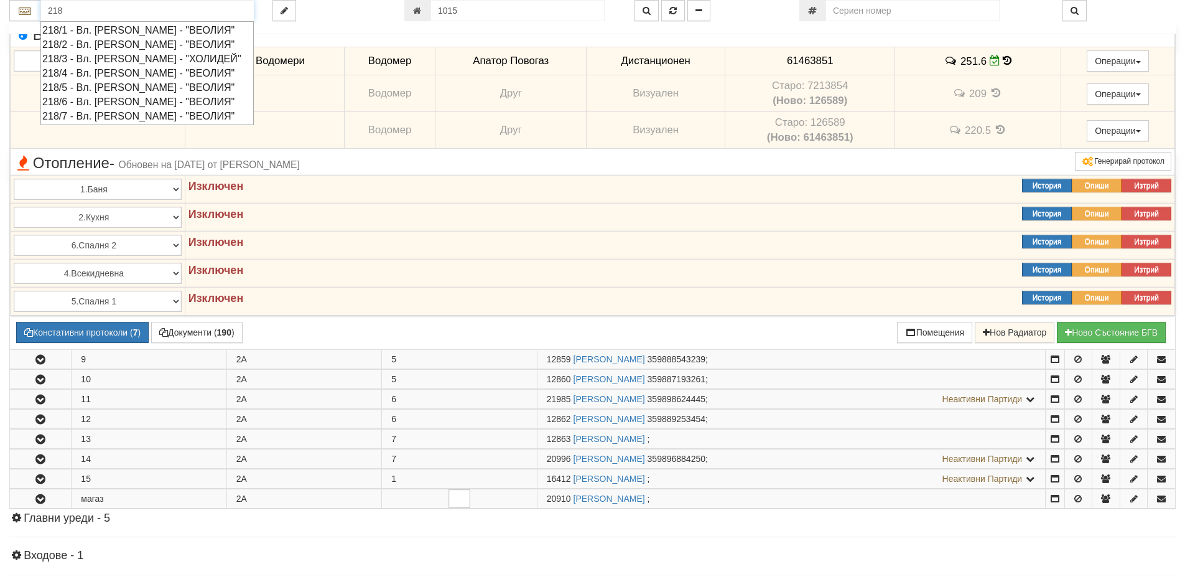
click at [58, 45] on div "218/2 - Вл. [PERSON_NAME] - "ВЕОЛИЯ"" at bounding box center [147, 44] width 210 height 14
type input "218/2 - Вл. [PERSON_NAME] - "ВЕОЛИЯ""
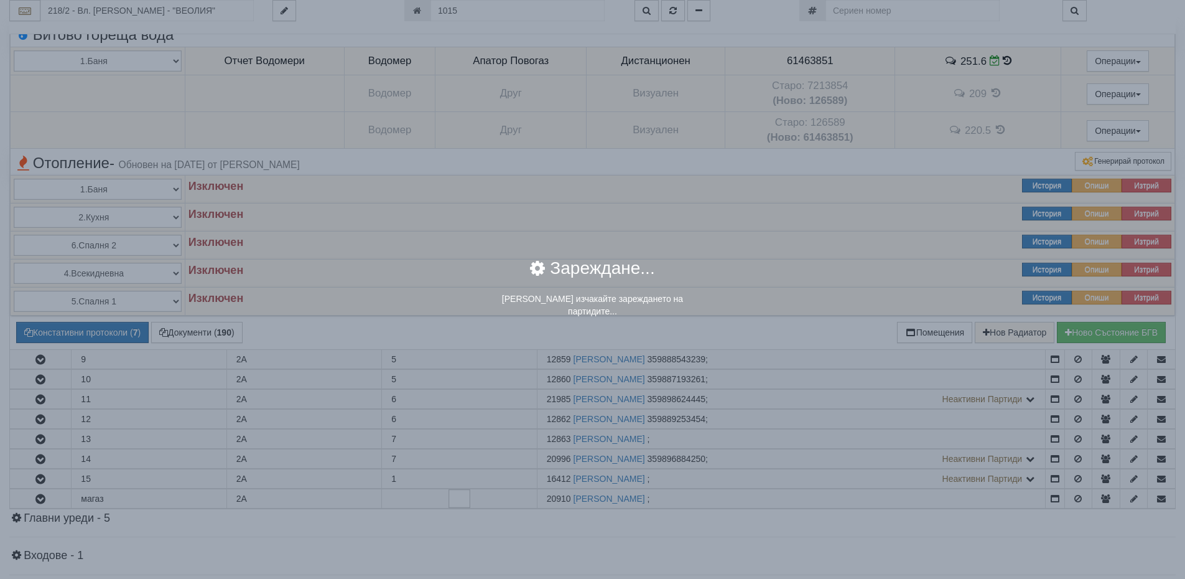
scroll to position [0, 0]
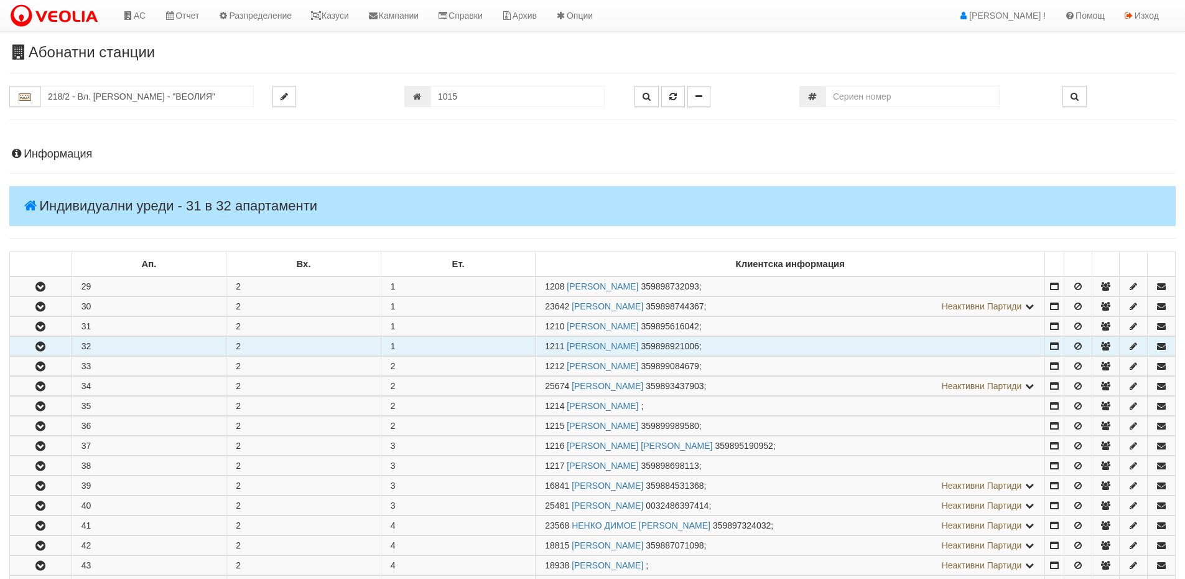
click at [42, 347] on icon "button" at bounding box center [40, 346] width 15 height 9
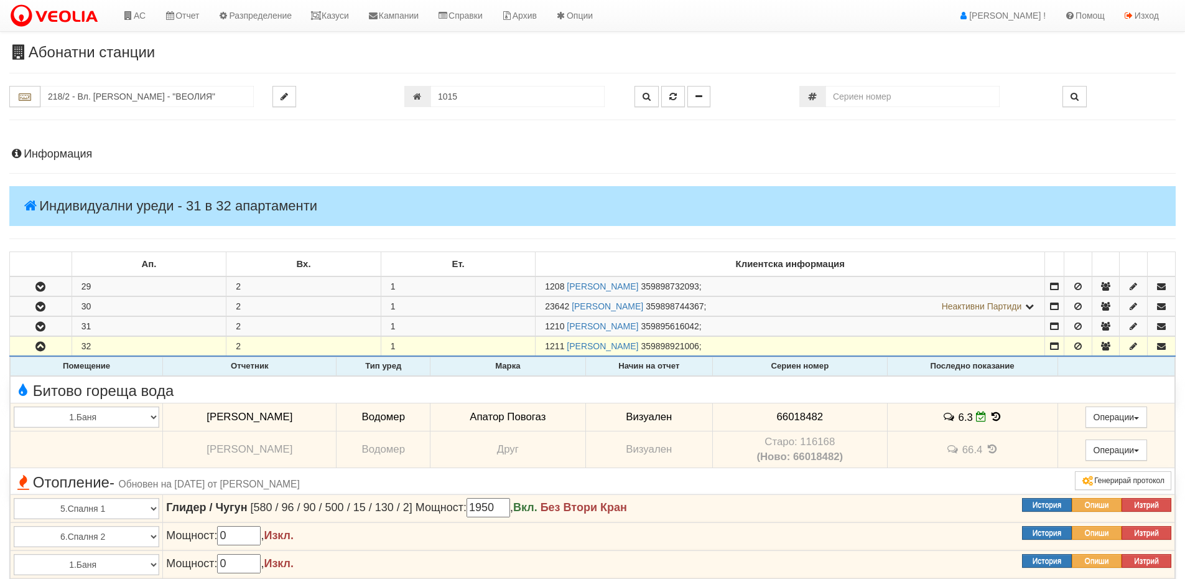
click at [989, 413] on icon at bounding box center [996, 416] width 14 height 11
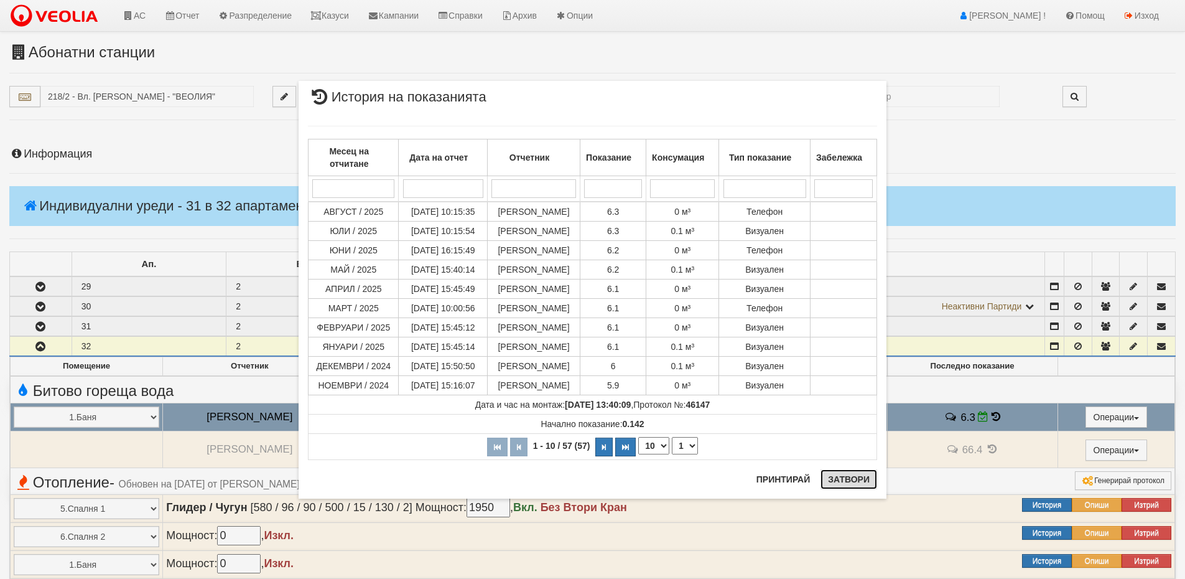
click at [848, 478] on button "Затвори" at bounding box center [849, 479] width 57 height 20
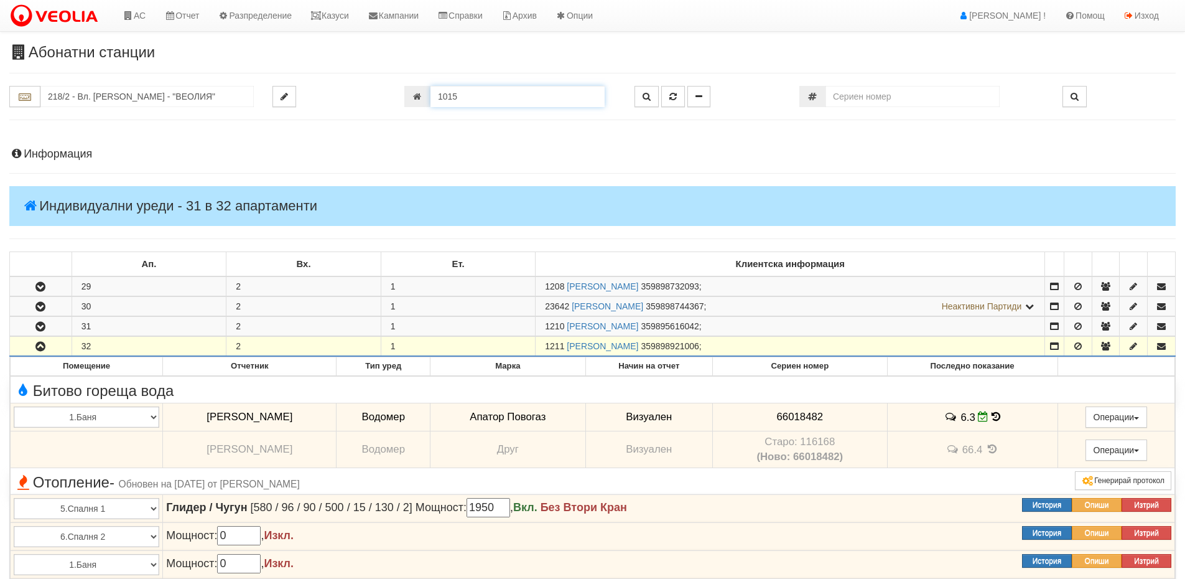
drag, startPoint x: 474, startPoint y: 101, endPoint x: 389, endPoint y: 90, distance: 86.0
click at [389, 90] on div "218/2 - Вл. [PERSON_NAME] - "ВЕОЛИЯ" 1015" at bounding box center [592, 96] width 1185 height 21
type input "17785"
type input "150/10,11 - "[PERSON_NAME] [GEOGRAPHIC_DATA] " ЕАД"
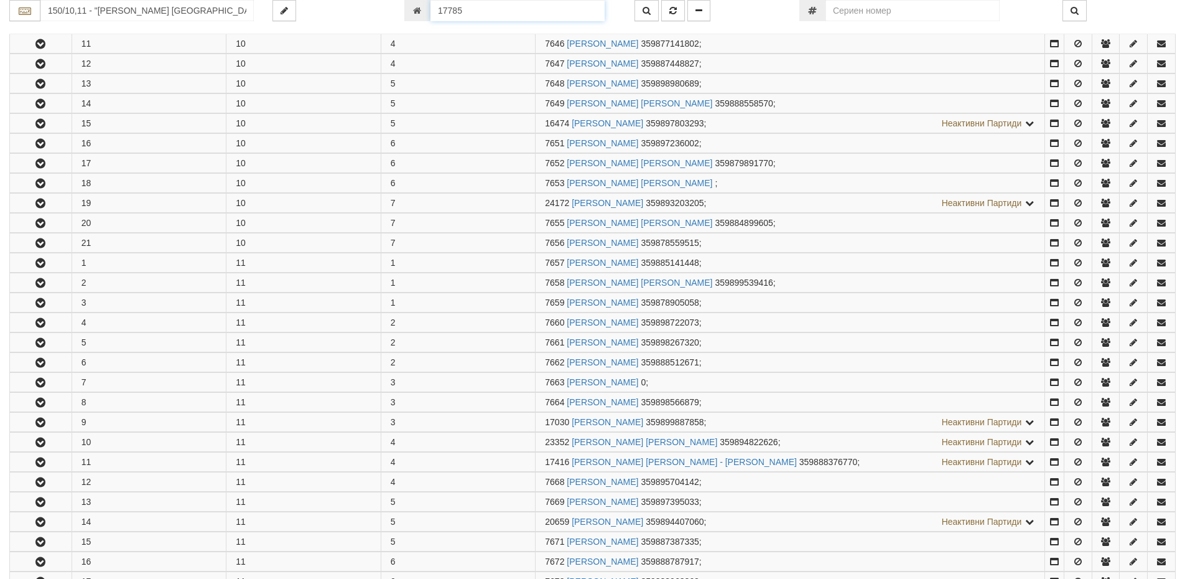
scroll to position [837, 0]
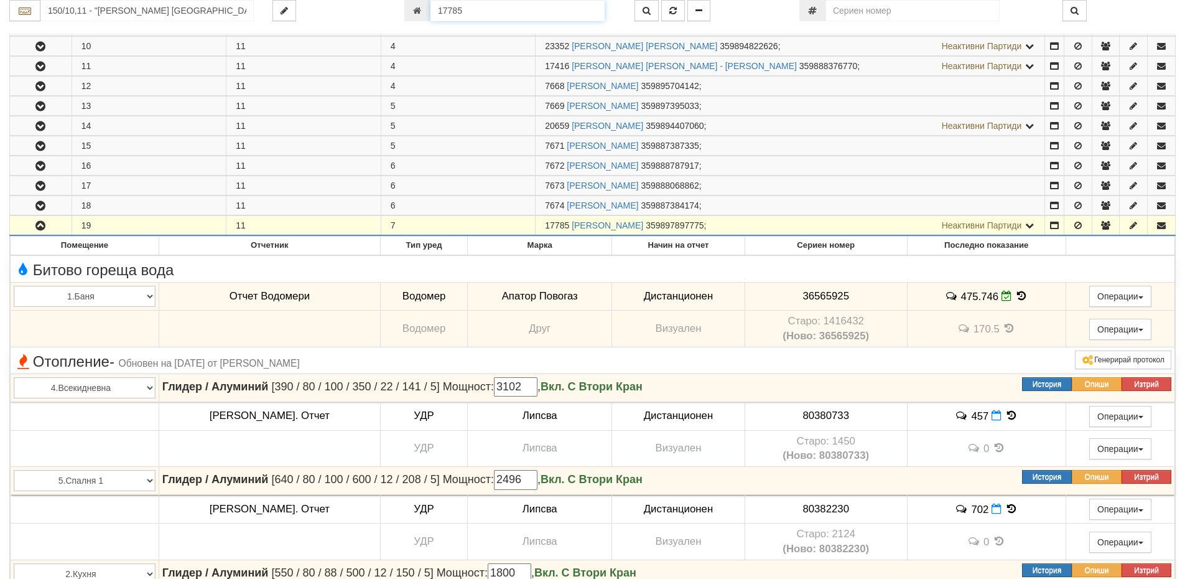
drag, startPoint x: 481, startPoint y: 11, endPoint x: 427, endPoint y: 14, distance: 53.6
click at [427, 14] on div "17785" at bounding box center [510, 10] width 212 height 21
type input "1015"
type input "216/5 - "[PERSON_NAME] [GEOGRAPHIC_DATA] " ЕАД"
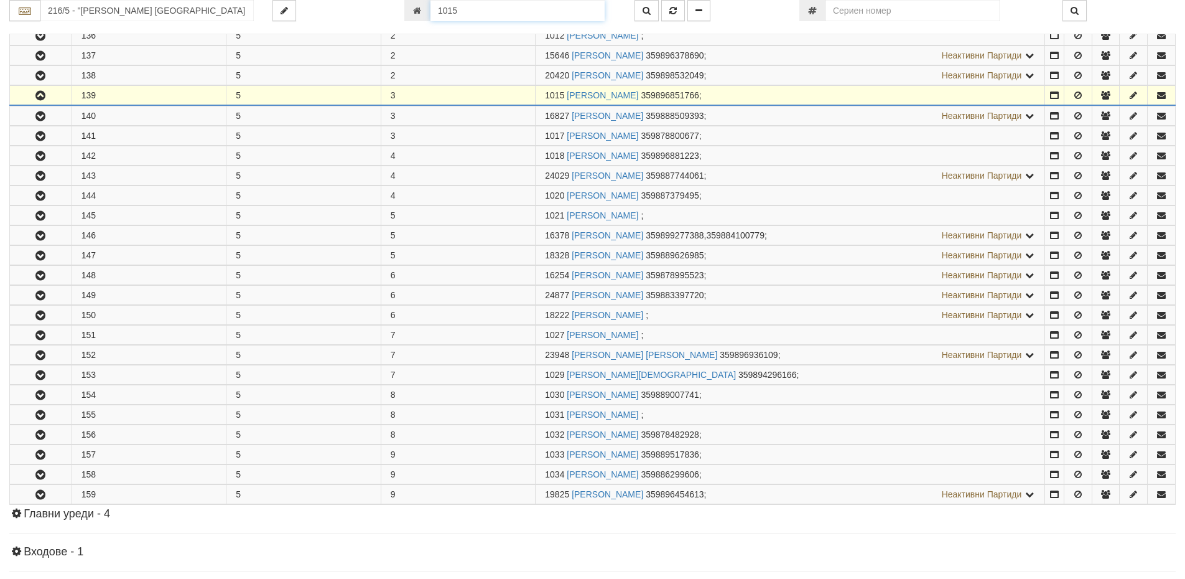
scroll to position [365, 0]
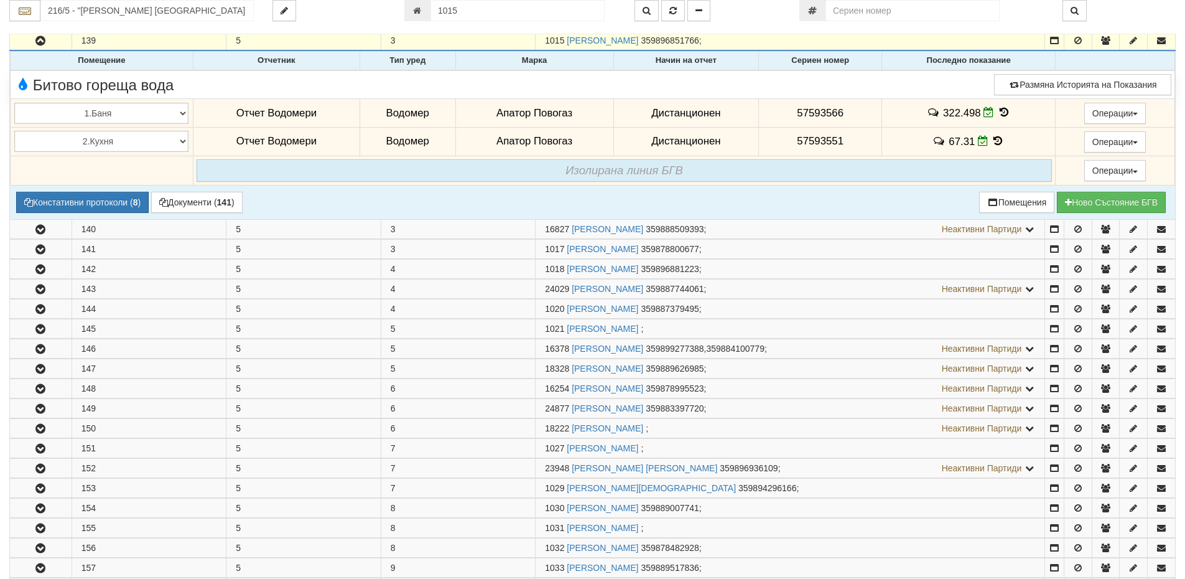
click at [998, 110] on icon at bounding box center [1004, 112] width 14 height 11
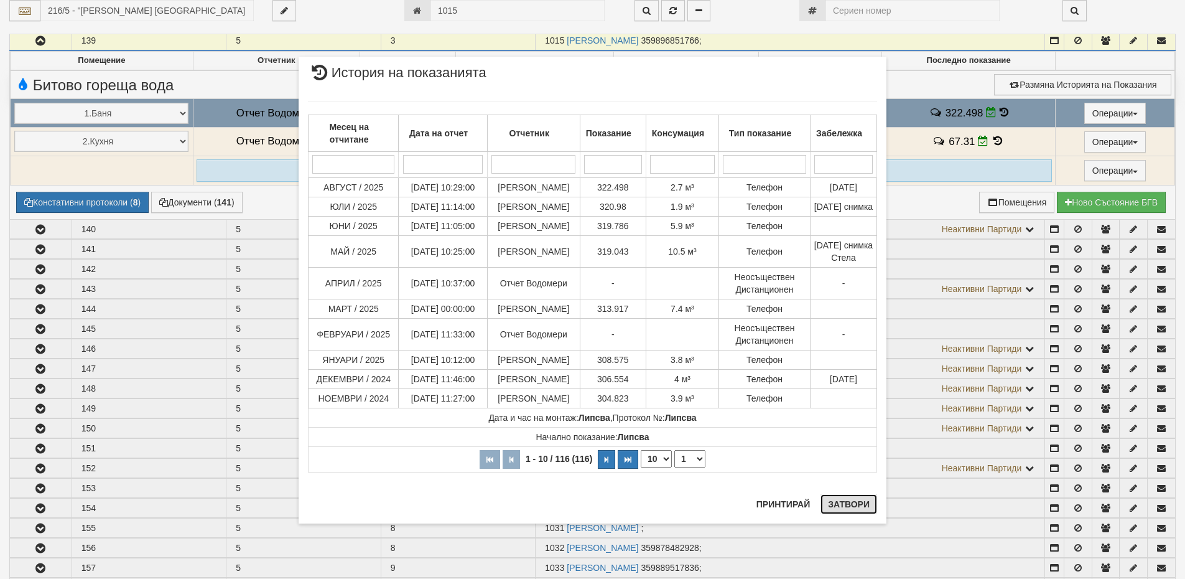
drag, startPoint x: 838, startPoint y: 508, endPoint x: 1002, endPoint y: 151, distance: 393.4
click at [841, 506] on button "Затвори" at bounding box center [849, 504] width 57 height 20
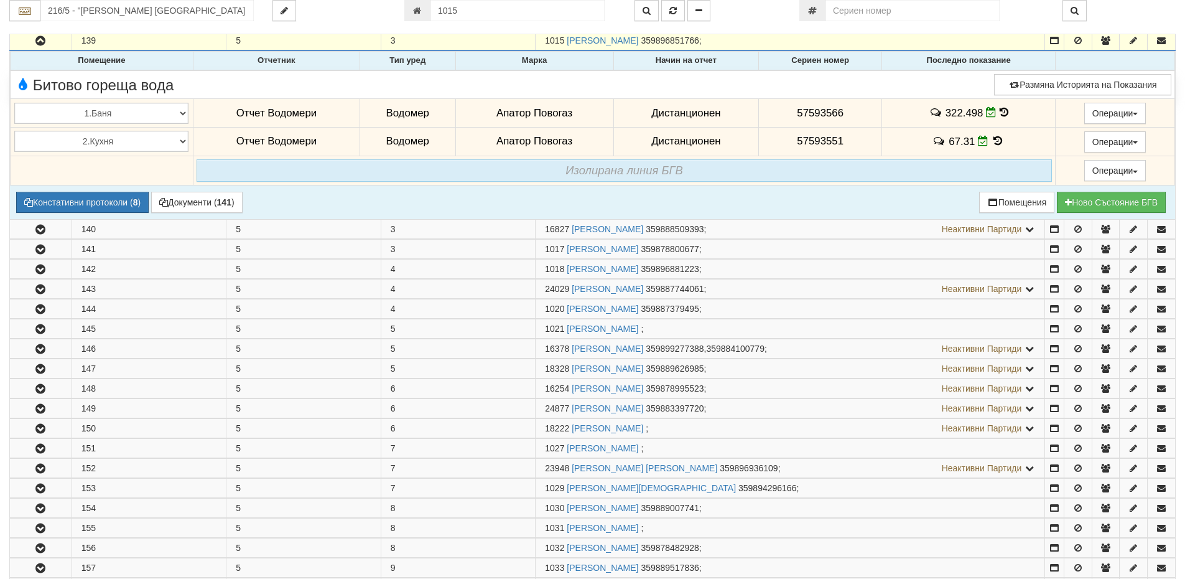
click at [993, 141] on icon at bounding box center [999, 141] width 14 height 11
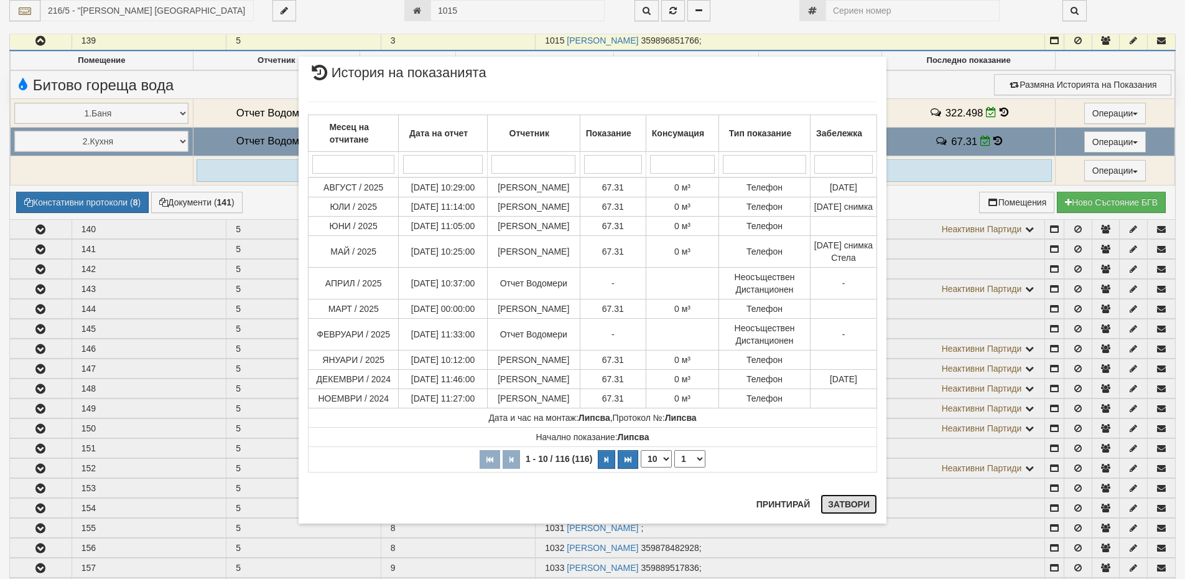
drag, startPoint x: 862, startPoint y: 502, endPoint x: 864, endPoint y: 494, distance: 8.2
click at [863, 502] on button "Затвори" at bounding box center [849, 504] width 57 height 20
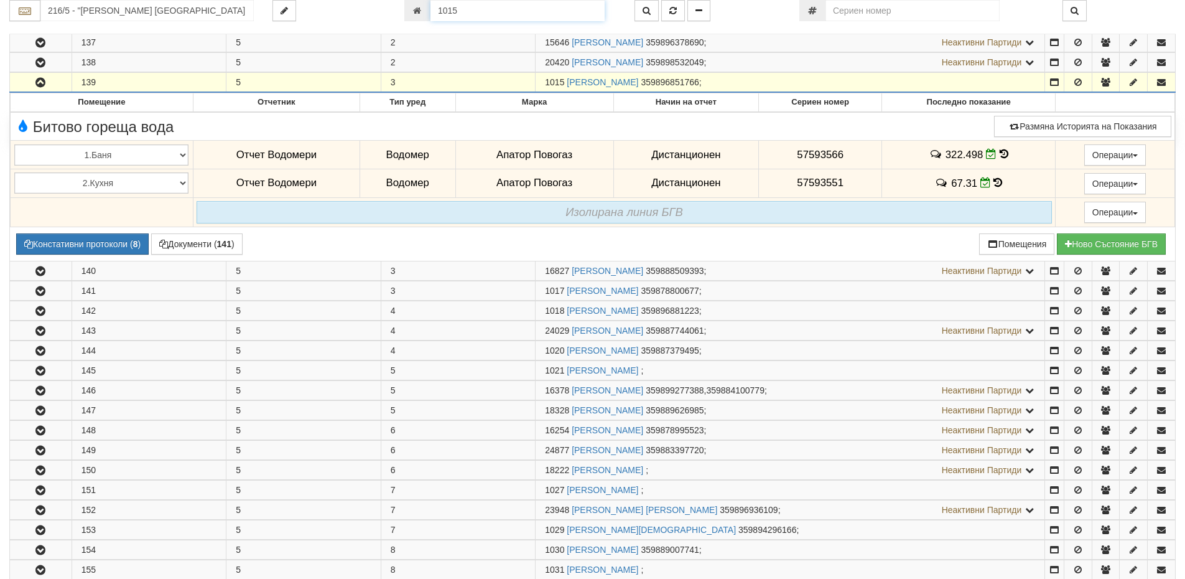
drag, startPoint x: 464, startPoint y: 8, endPoint x: 371, endPoint y: 4, distance: 92.8
click at [371, 4] on div "216/5 - "[PERSON_NAME] [GEOGRAPHIC_DATA] " ЕАД 1015" at bounding box center [592, 10] width 1185 height 21
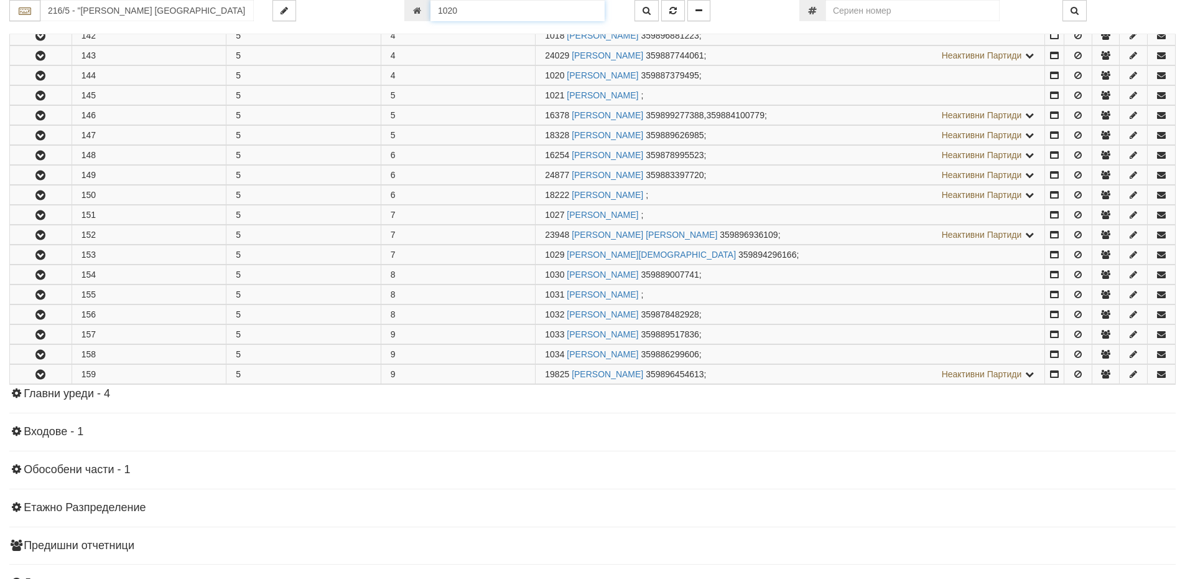
scroll to position [465, 0]
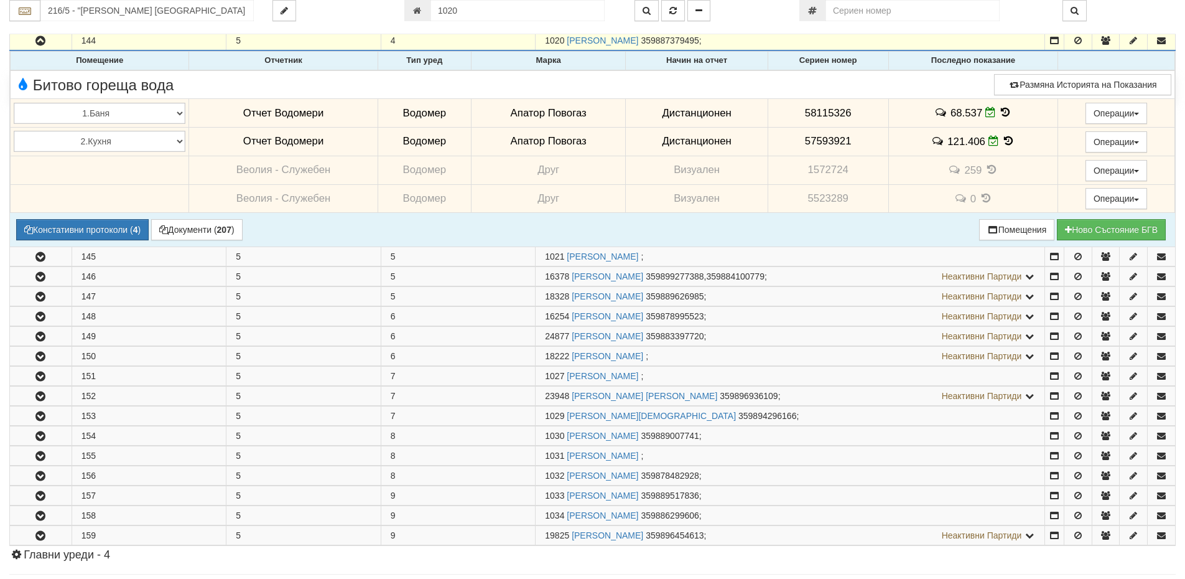
click at [1006, 141] on icon at bounding box center [1009, 141] width 14 height 11
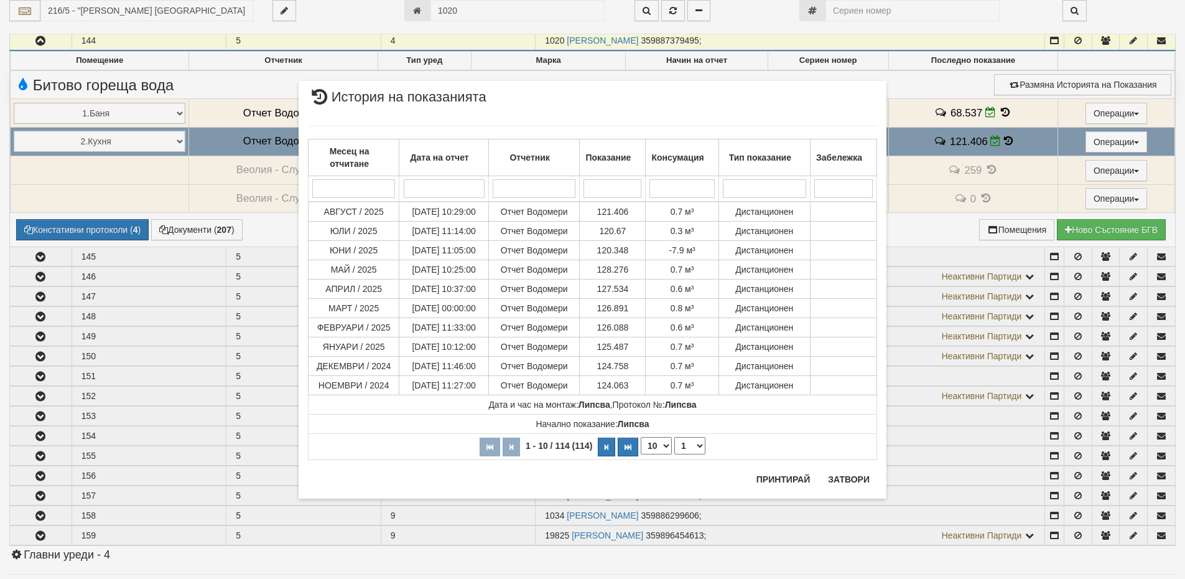
click at [462, 11] on div "× История на показанията Месец на отчитане Дата на отчет Отчетник Показание Кон…" at bounding box center [592, 264] width 607 height 529
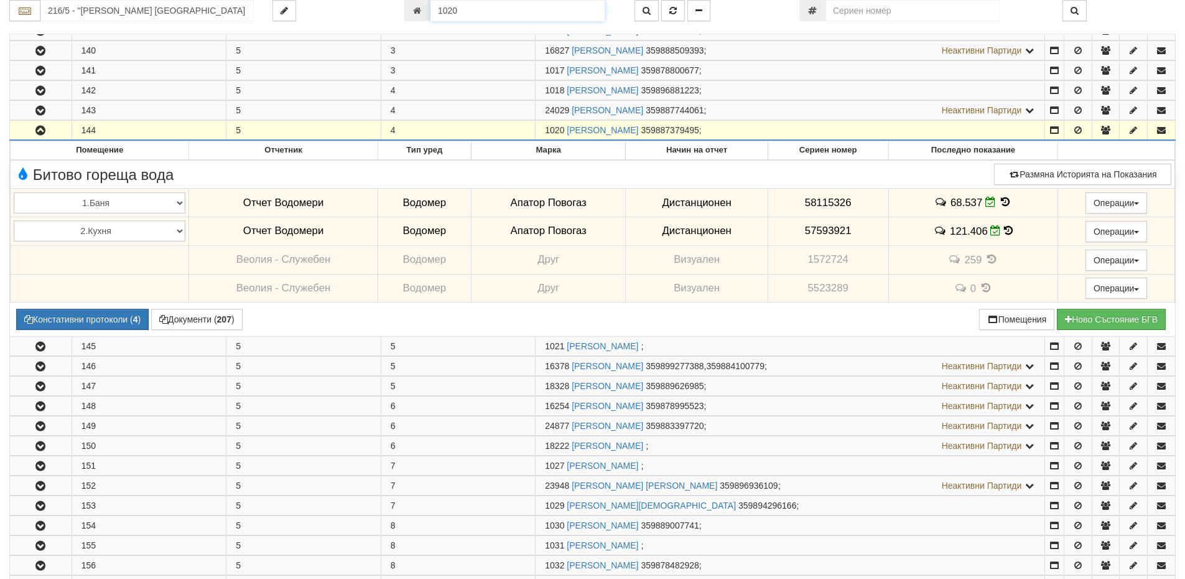
drag, startPoint x: 467, startPoint y: 13, endPoint x: 399, endPoint y: 6, distance: 67.6
click at [399, 6] on div "1020" at bounding box center [510, 10] width 230 height 21
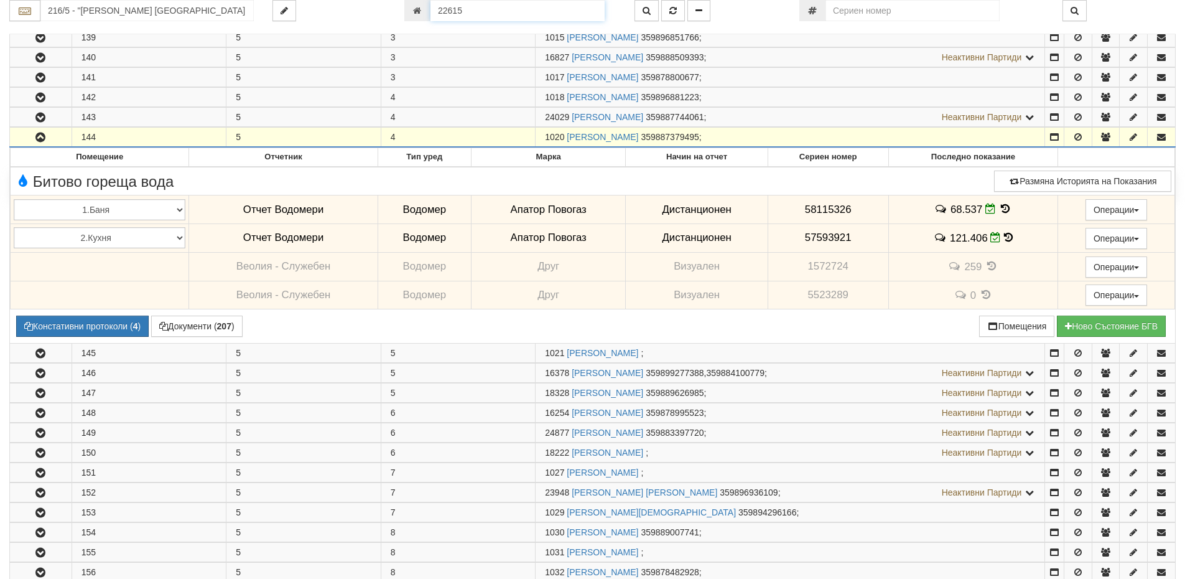
type input "22615"
type input "140/7 - "[PERSON_NAME] [GEOGRAPHIC_DATA] " ЕАД"
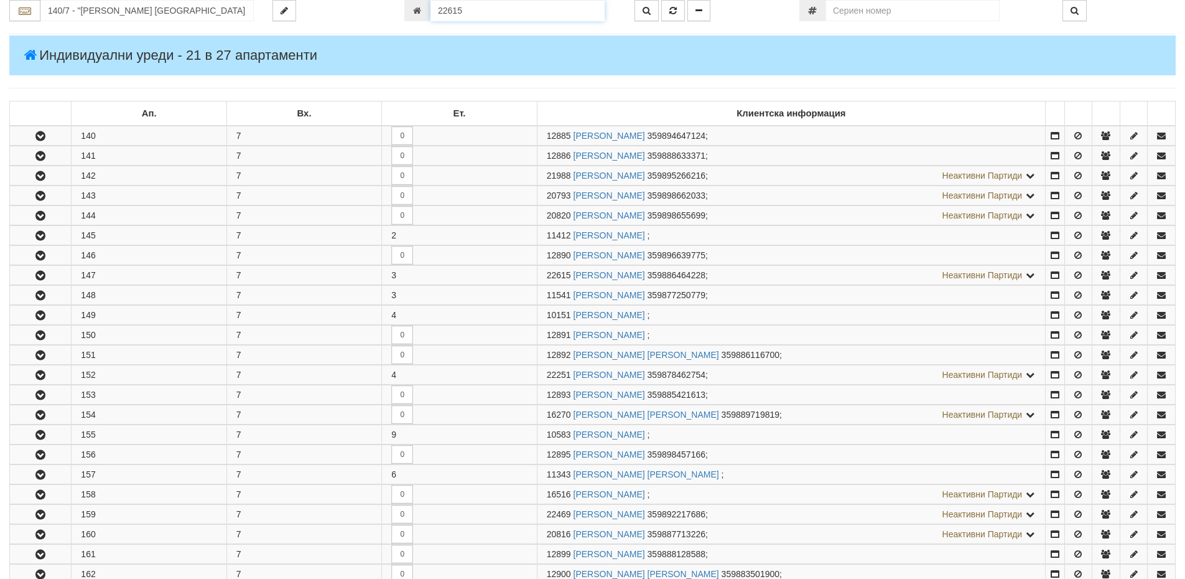
scroll to position [385, 0]
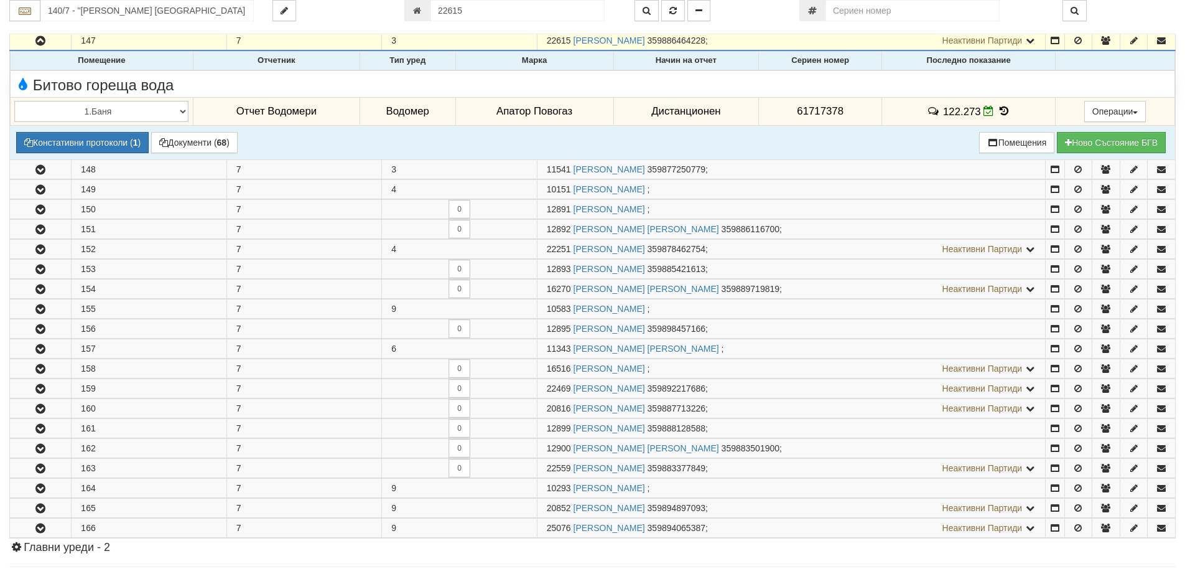
click at [1000, 112] on icon at bounding box center [1004, 111] width 14 height 11
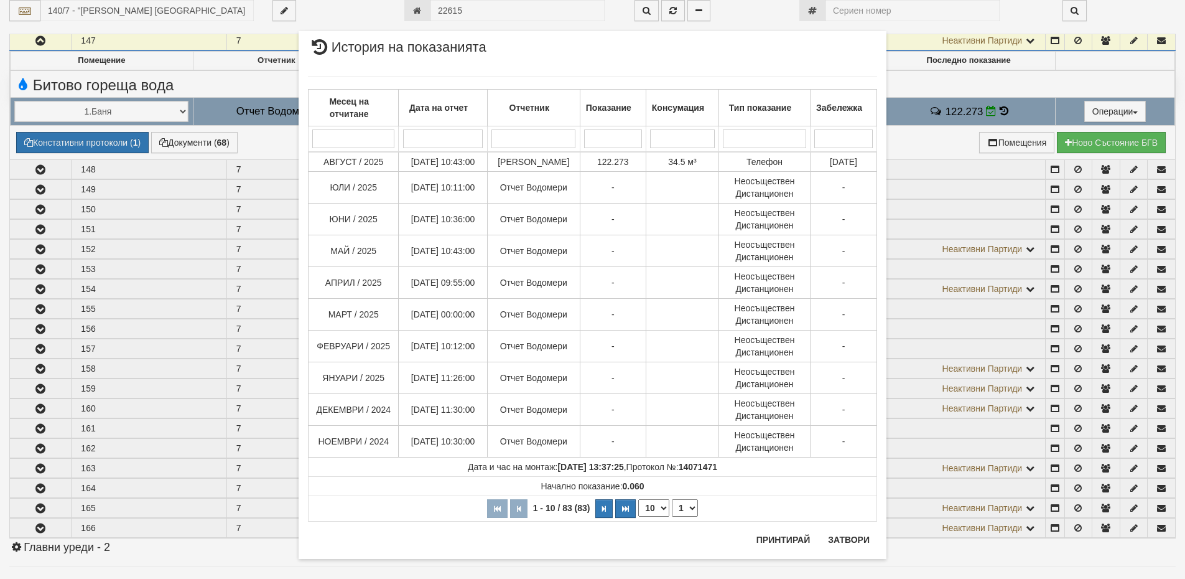
click at [472, 14] on div "× История на показанията Месец на отчитане Дата на отчет Отчетник Показание Кон…" at bounding box center [592, 295] width 607 height 590
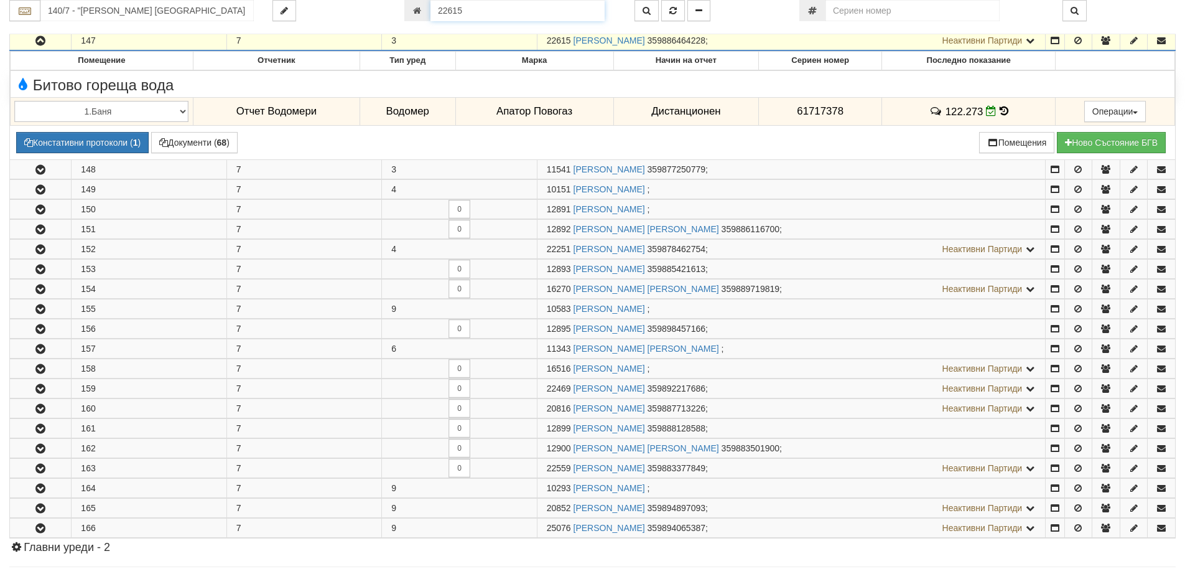
drag, startPoint x: 469, startPoint y: 12, endPoint x: 412, endPoint y: 14, distance: 57.3
click at [412, 14] on div "22615" at bounding box center [510, 10] width 212 height 21
type input "25138"
type input "215/2 - "[PERSON_NAME] [GEOGRAPHIC_DATA] " ЕАД"
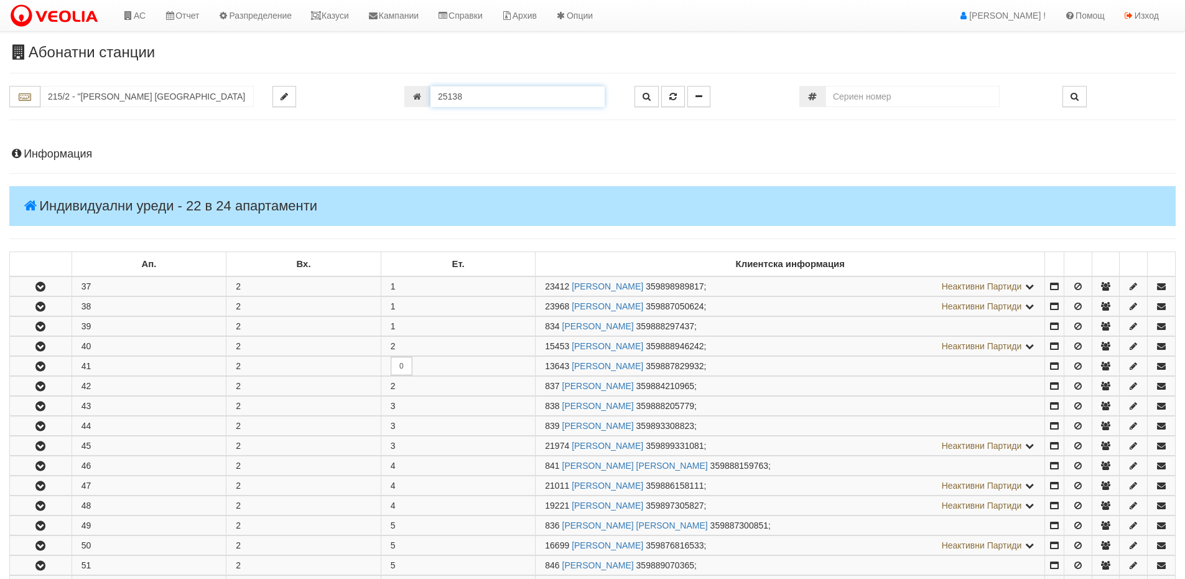
scroll to position [479, 0]
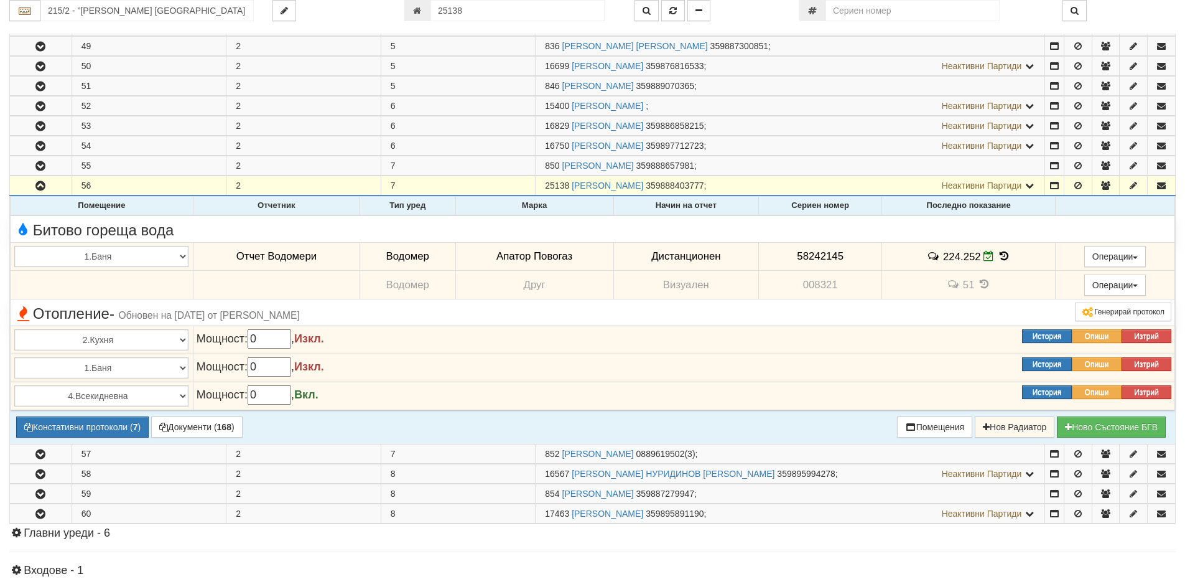
click at [1002, 256] on icon at bounding box center [1004, 256] width 14 height 11
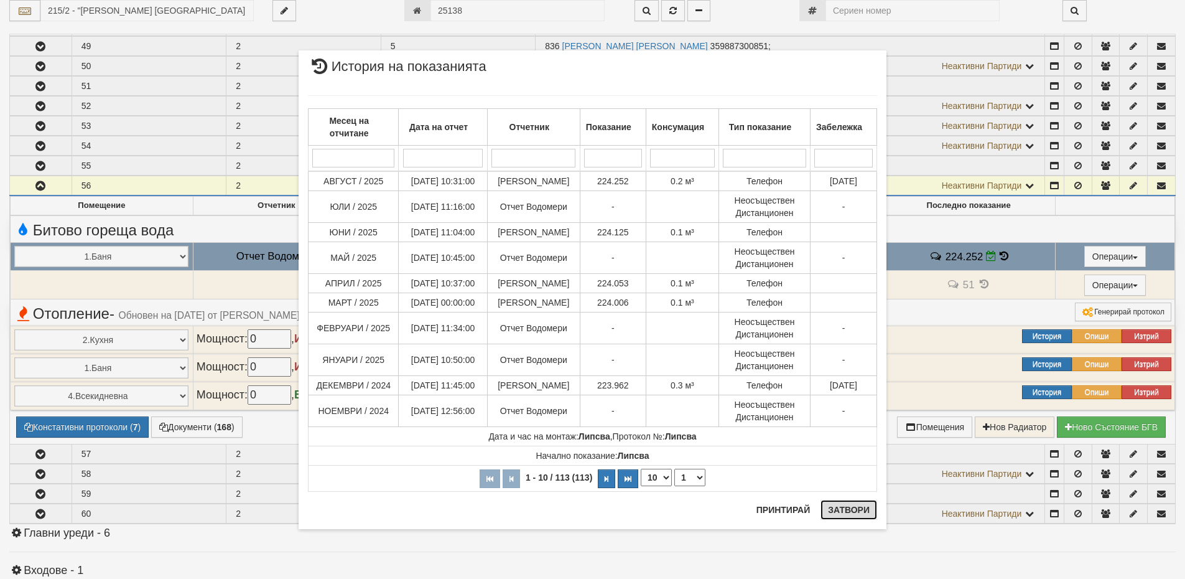
click at [847, 510] on button "Затвори" at bounding box center [849, 510] width 57 height 20
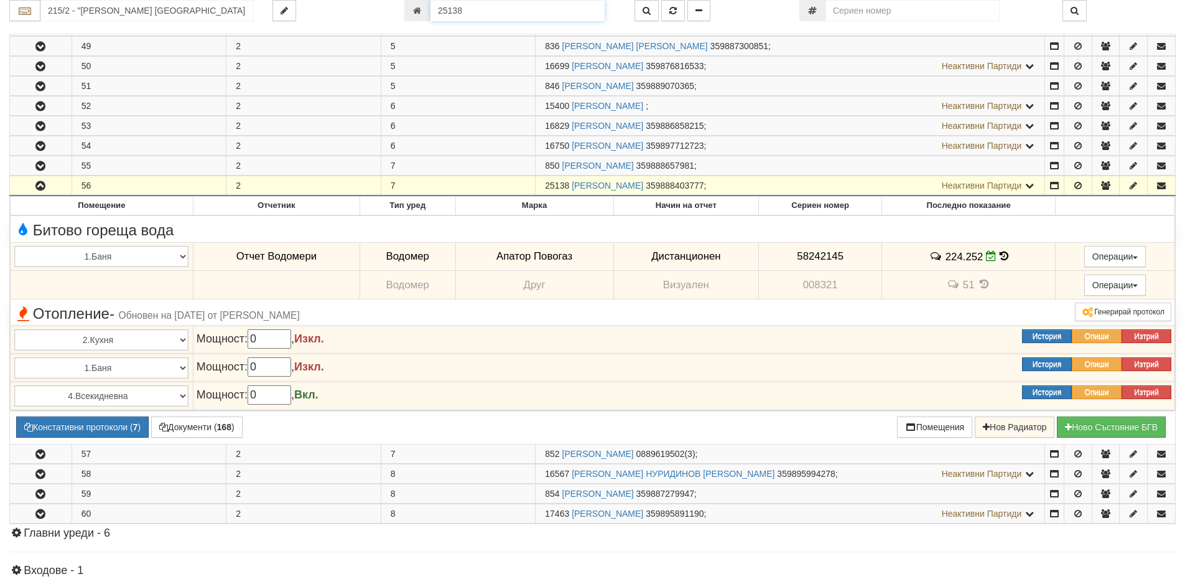
drag, startPoint x: 478, startPoint y: 8, endPoint x: 413, endPoint y: 16, distance: 66.4
click at [413, 16] on div "25138" at bounding box center [510, 10] width 212 height 21
type input "12771"
type input "202/3,4 - "[PERSON_NAME] [GEOGRAPHIC_DATA] " ЕАД"
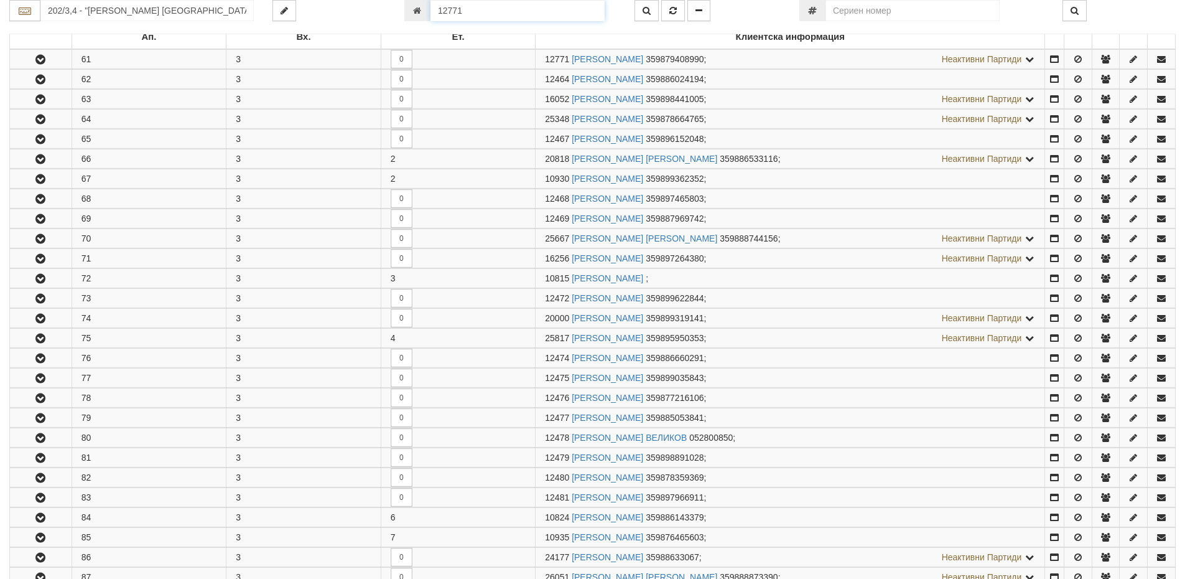
scroll to position [246, 0]
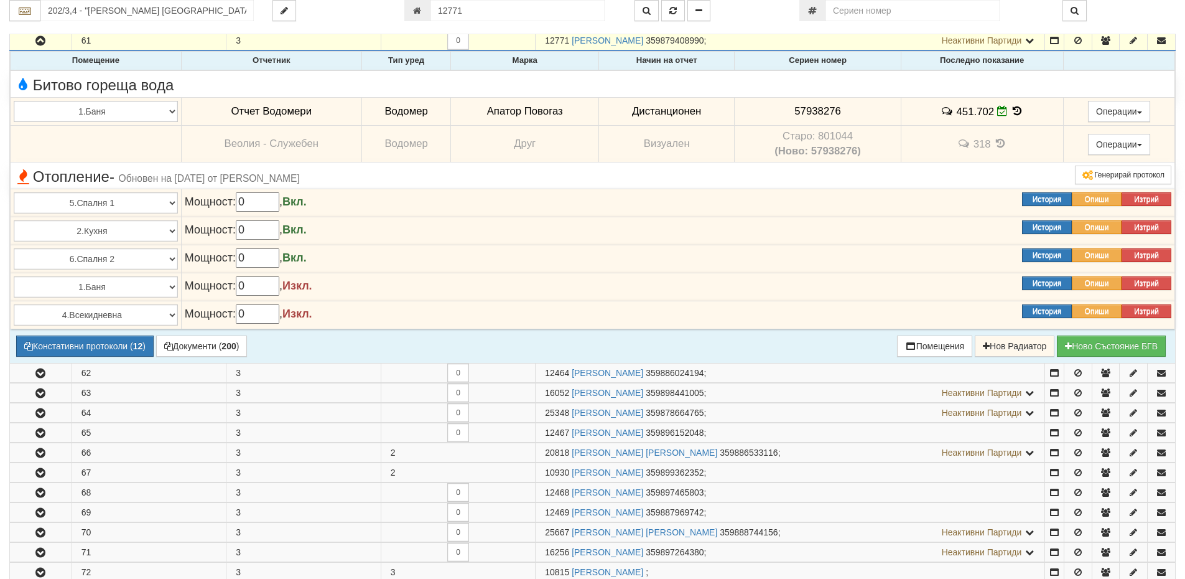
click at [1013, 111] on icon at bounding box center [1018, 111] width 14 height 11
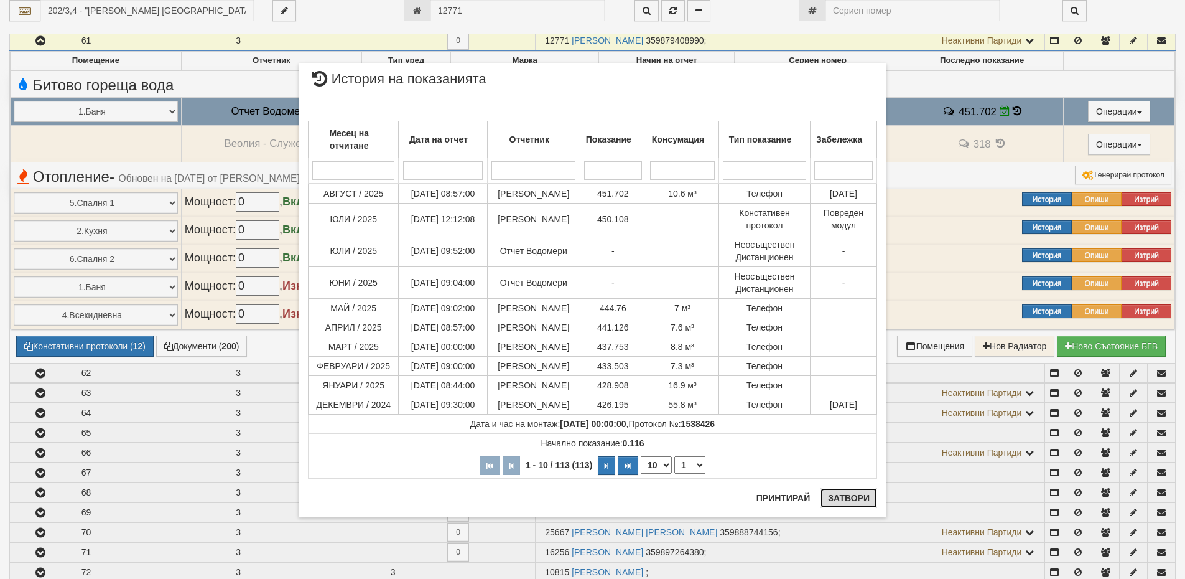
click at [847, 501] on button "Затвори" at bounding box center [849, 498] width 57 height 20
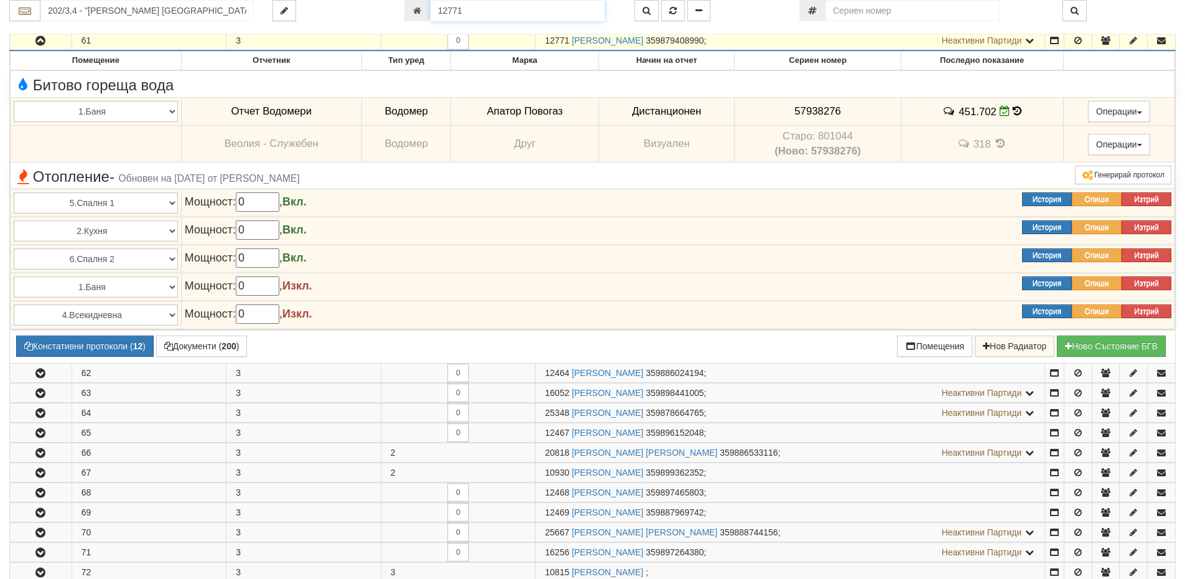
scroll to position [243, 0]
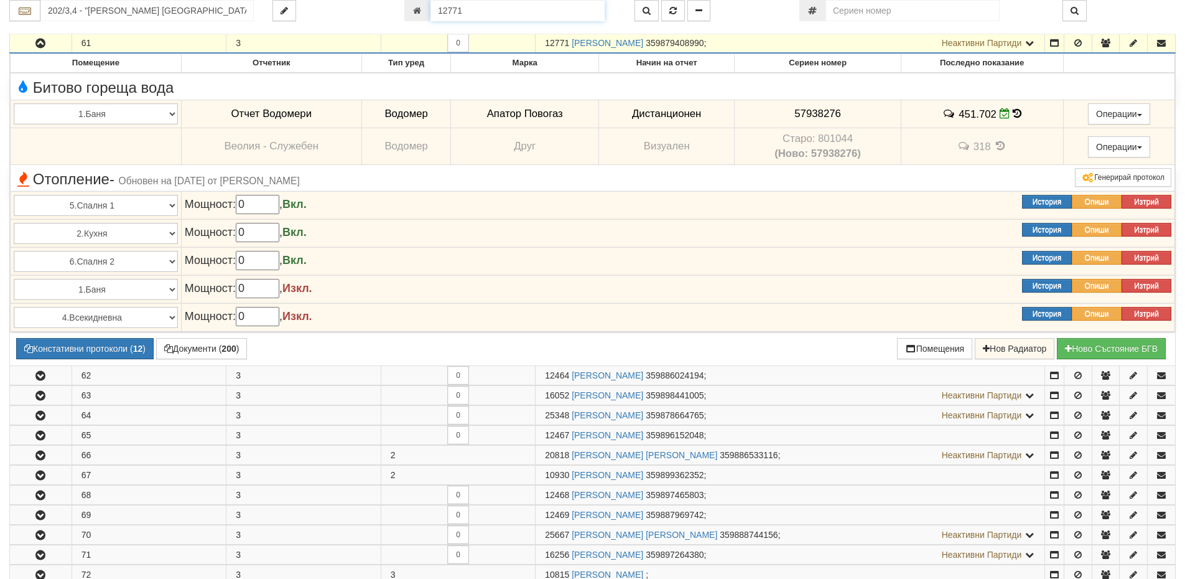
drag, startPoint x: 470, startPoint y: 7, endPoint x: 411, endPoint y: 12, distance: 58.8
click at [411, 12] on div "12771" at bounding box center [510, 10] width 212 height 21
type input "12434"
type input "202/1 - "[PERSON_NAME] [GEOGRAPHIC_DATA] " ЕАД"
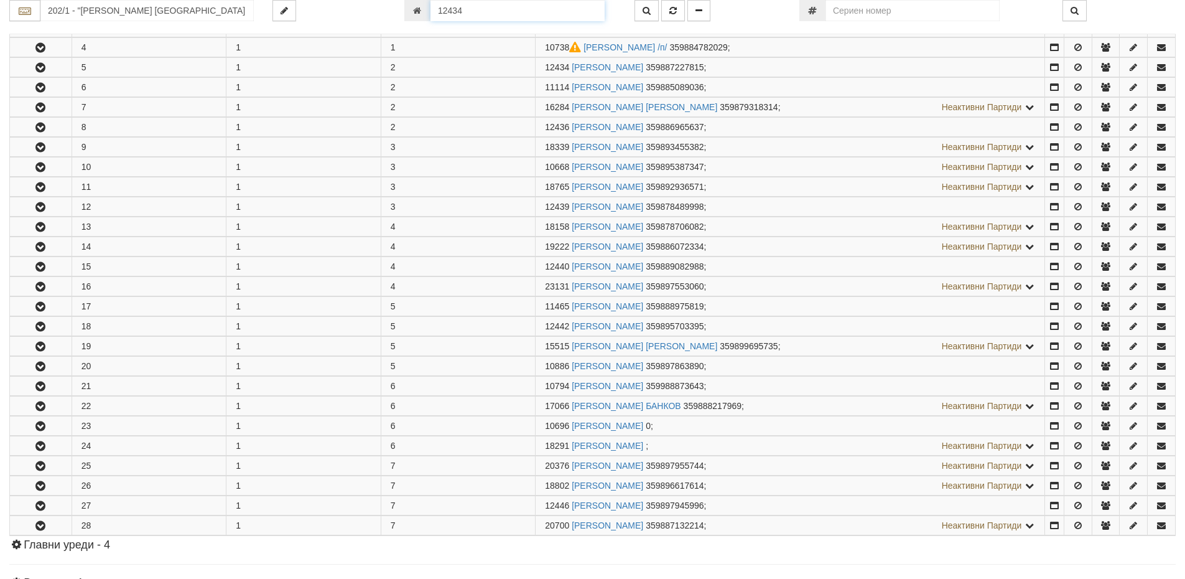
scroll to position [325, 0]
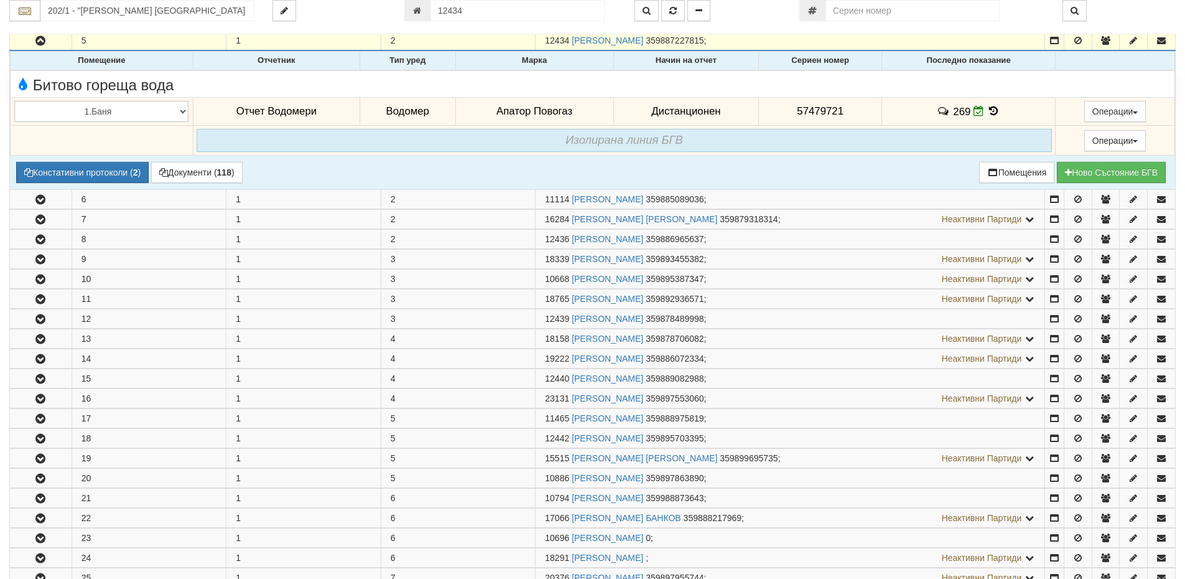
click at [989, 116] on span at bounding box center [994, 111] width 14 height 12
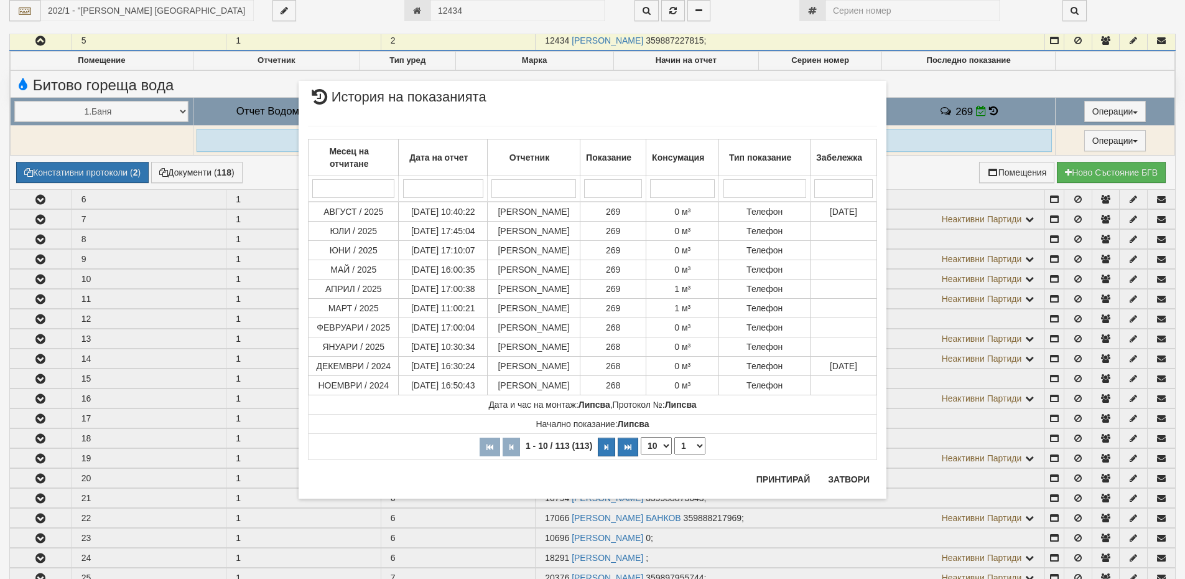
drag, startPoint x: 477, startPoint y: 14, endPoint x: 469, endPoint y: 12, distance: 9.1
click at [475, 16] on div "× История на показанията Месец на отчитане Дата на отчет Отчетник Показание Кон…" at bounding box center [592, 264] width 607 height 529
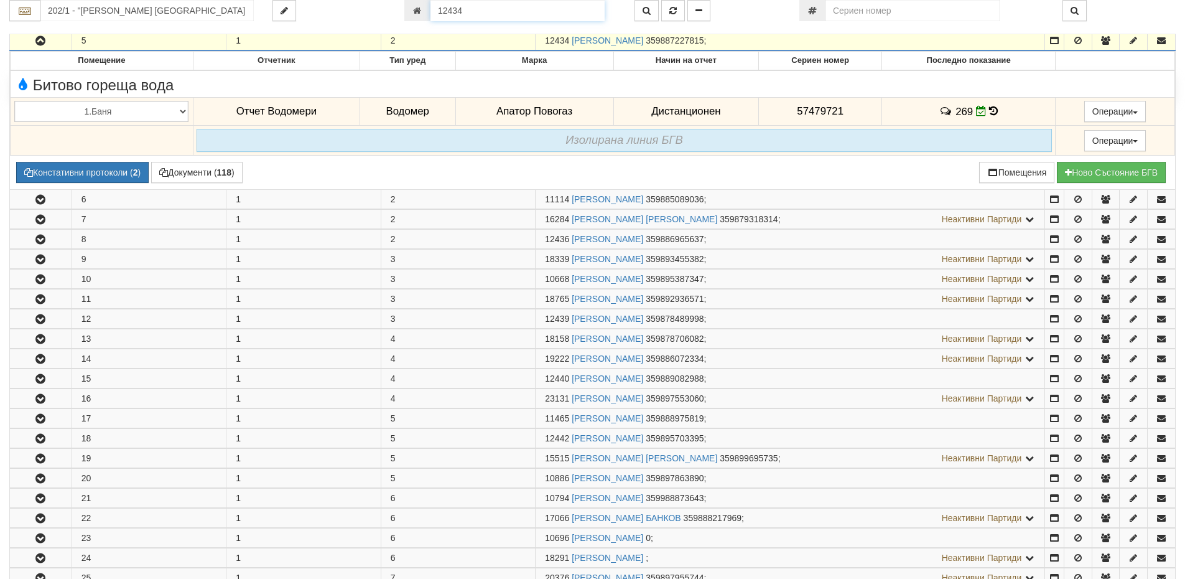
drag, startPoint x: 467, startPoint y: 11, endPoint x: 411, endPoint y: 19, distance: 57.2
click at [411, 19] on div "12434" at bounding box center [510, 10] width 212 height 21
type input "20957"
type input "230/2 - "[PERSON_NAME] [GEOGRAPHIC_DATA] " ЕАД"
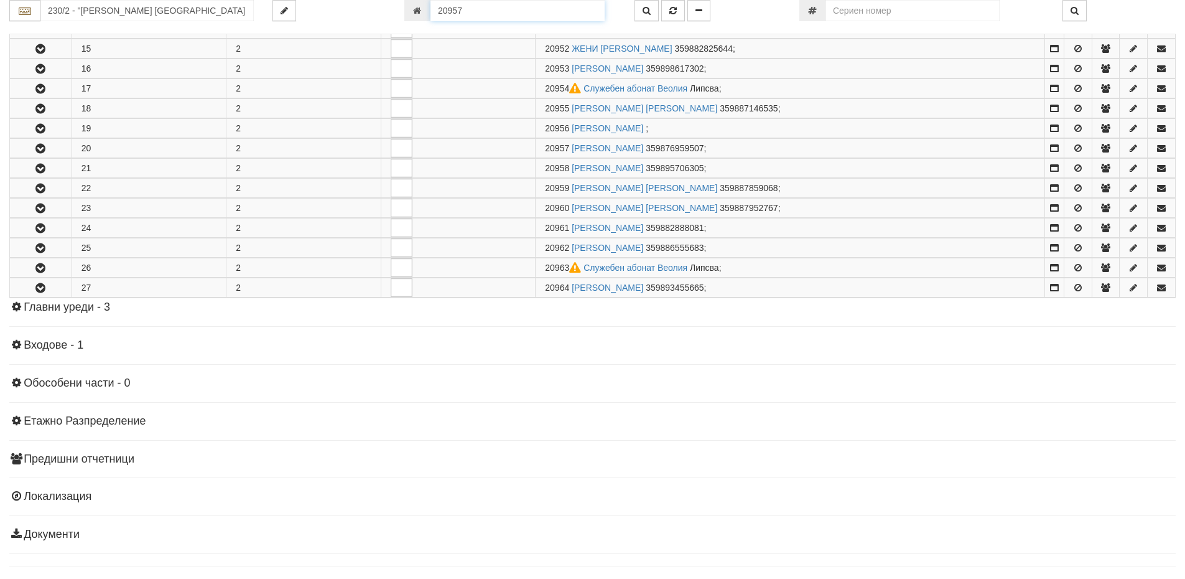
scroll to position [539, 0]
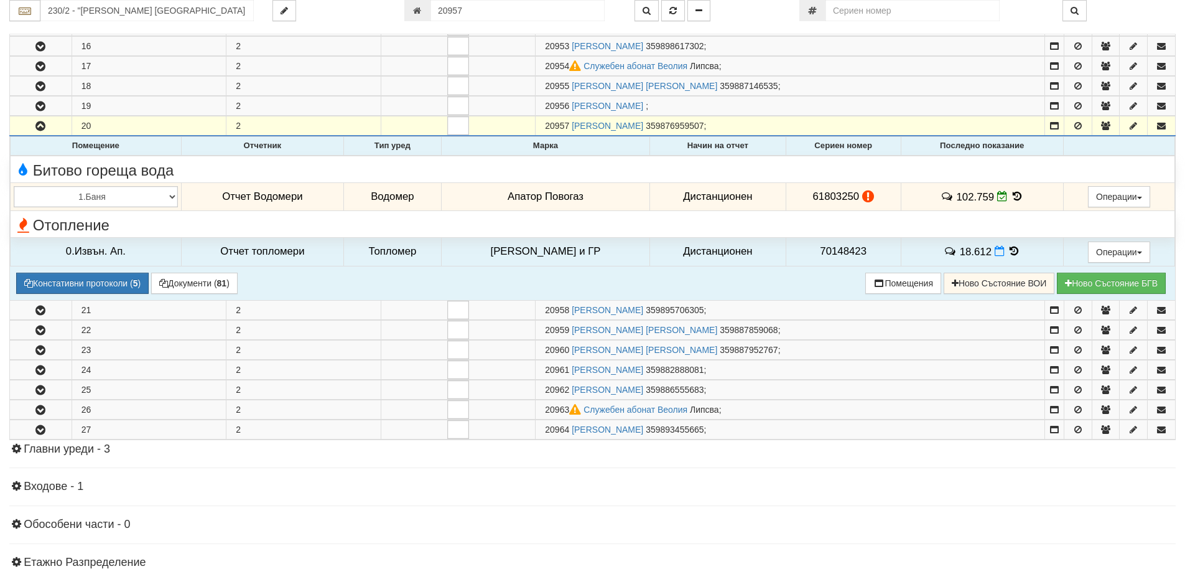
click at [1011, 194] on icon at bounding box center [1018, 196] width 14 height 11
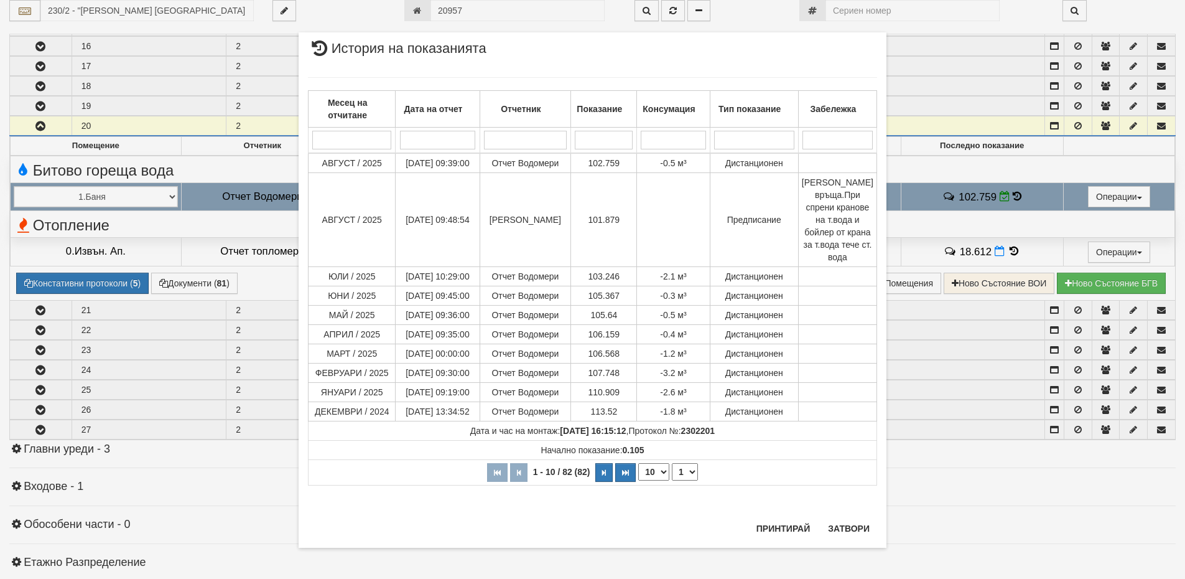
click at [468, 9] on div "× История на показанията Месец на отчитане Дата на отчет Отчетник Показание Кон…" at bounding box center [592, 289] width 607 height 579
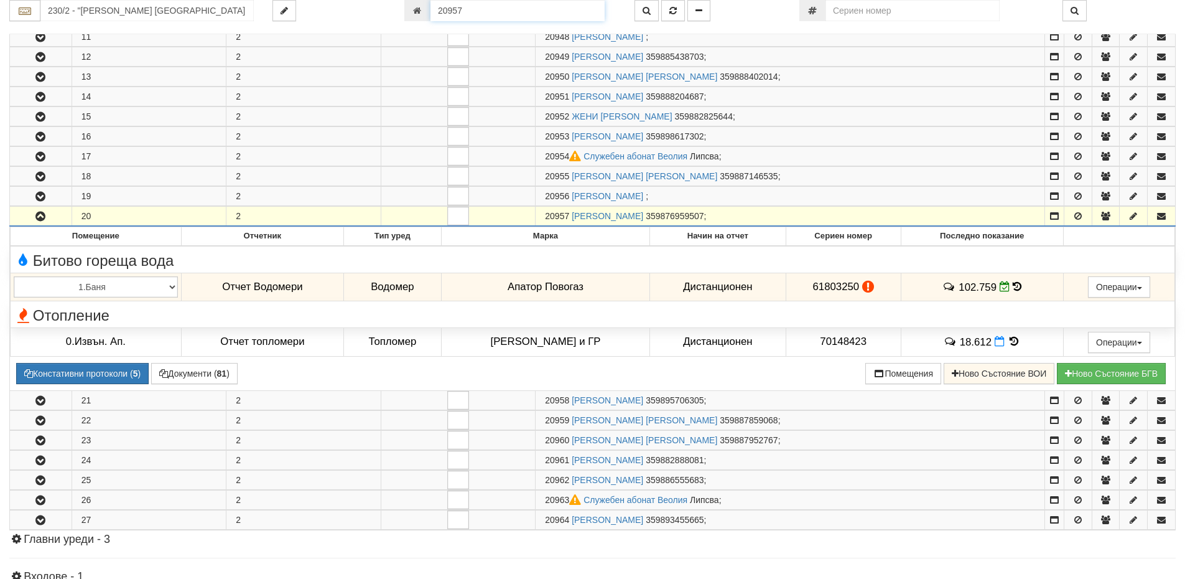
drag, startPoint x: 468, startPoint y: 9, endPoint x: 390, endPoint y: 6, distance: 77.8
click at [390, 6] on div "230/2 - "[PERSON_NAME] [GEOGRAPHIC_DATA] " ЕАД 20957" at bounding box center [592, 10] width 1185 height 21
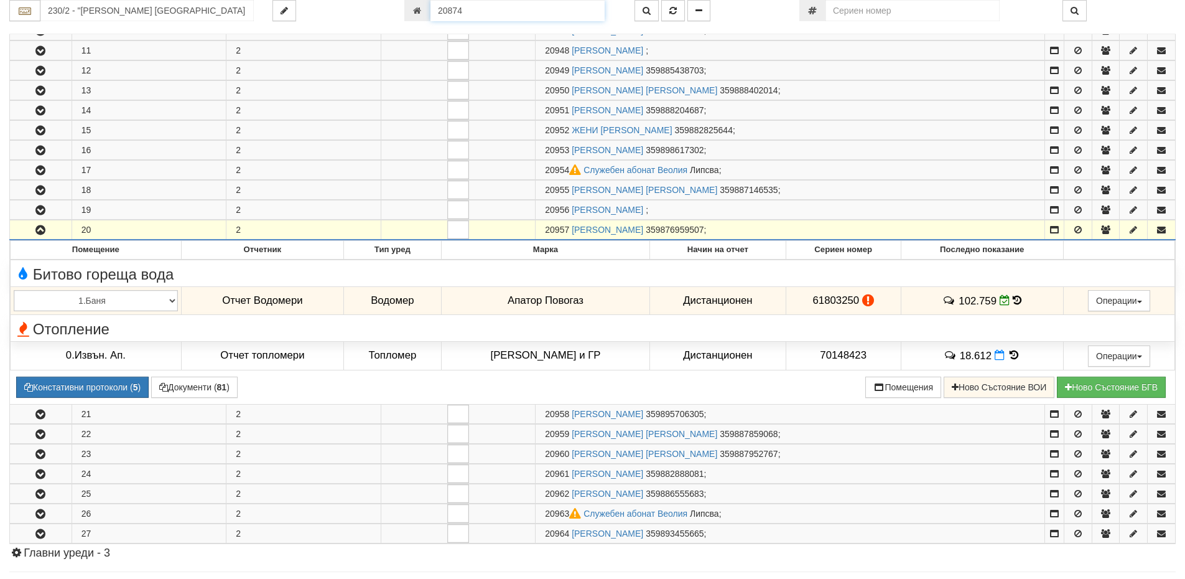
type input "20874"
type input "230/1 - "[PERSON_NAME] [GEOGRAPHIC_DATA] " ЕАД"
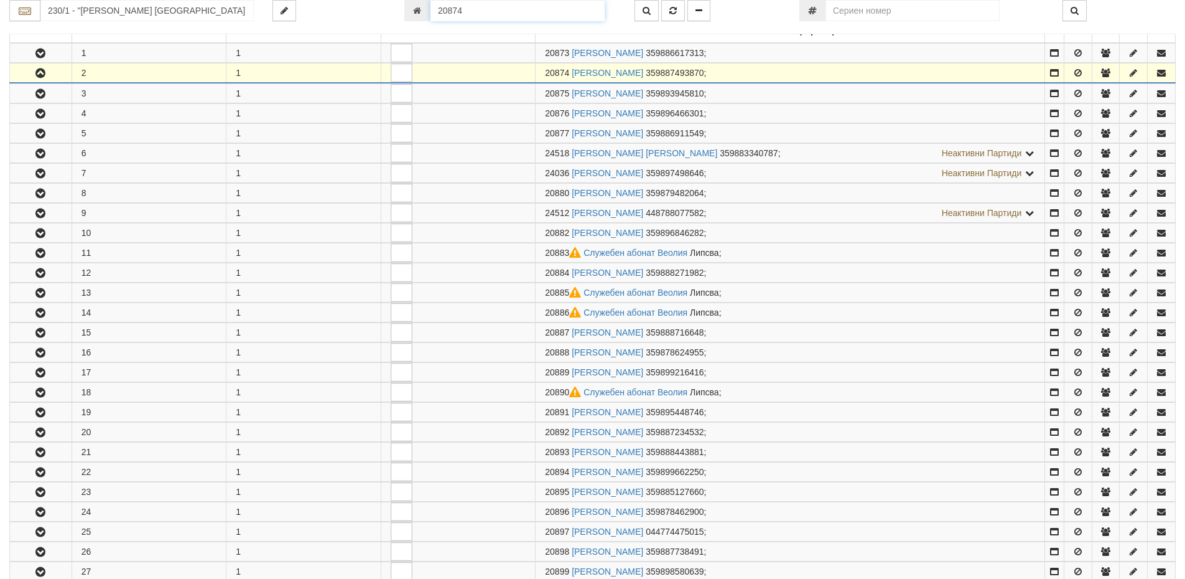
scroll to position [266, 0]
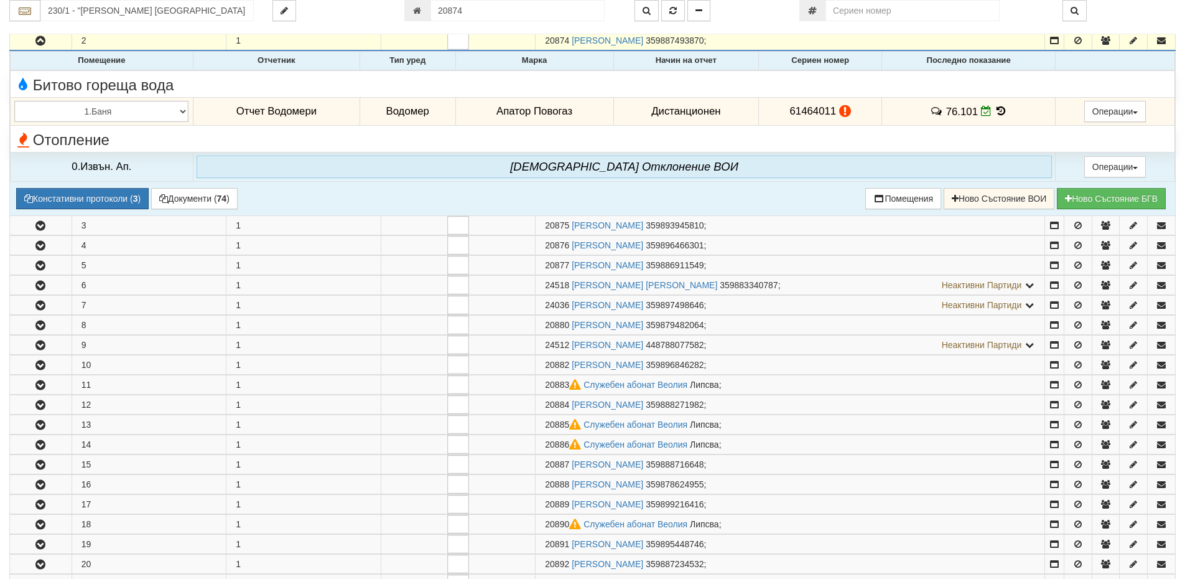
click at [999, 112] on icon at bounding box center [1001, 111] width 14 height 11
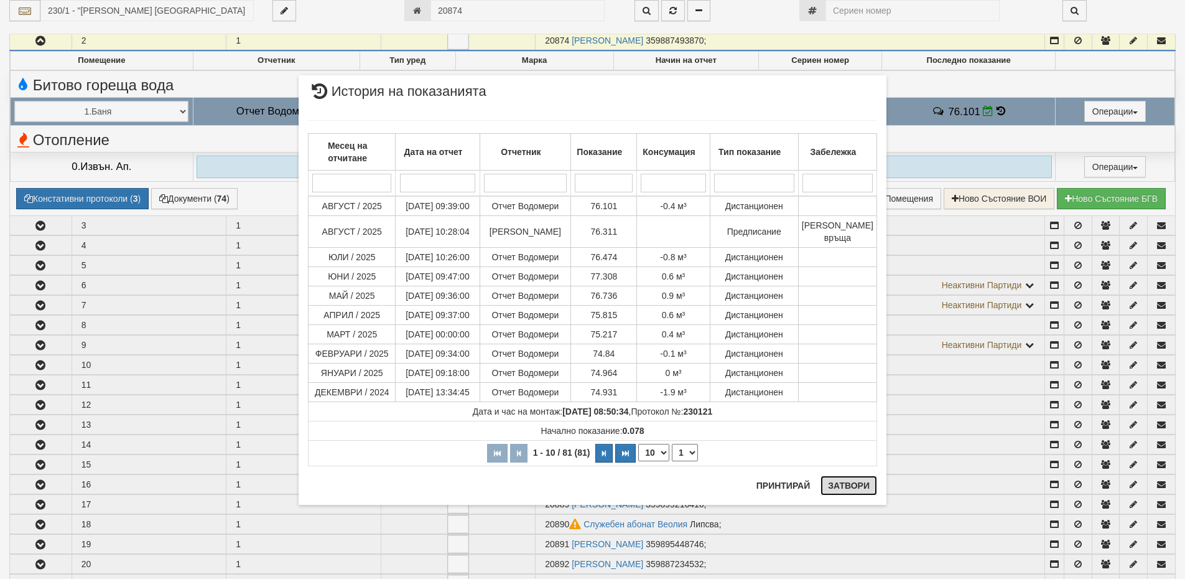
click at [856, 487] on button "Затвори" at bounding box center [849, 485] width 57 height 20
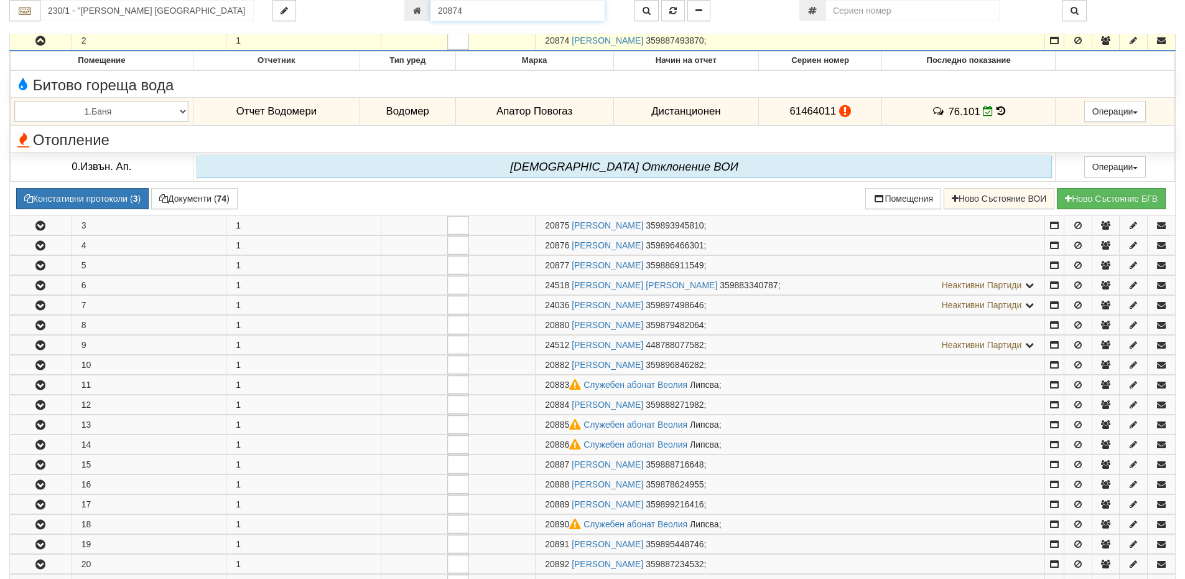
click at [464, 11] on input "20874" at bounding box center [518, 10] width 174 height 21
type input "24036"
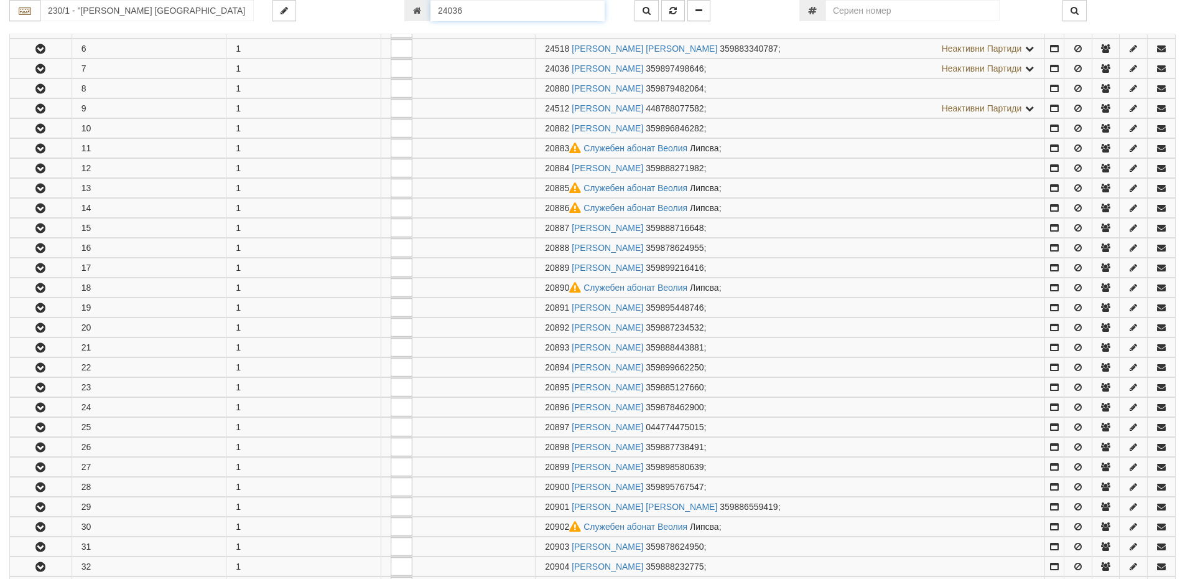
scroll to position [365, 0]
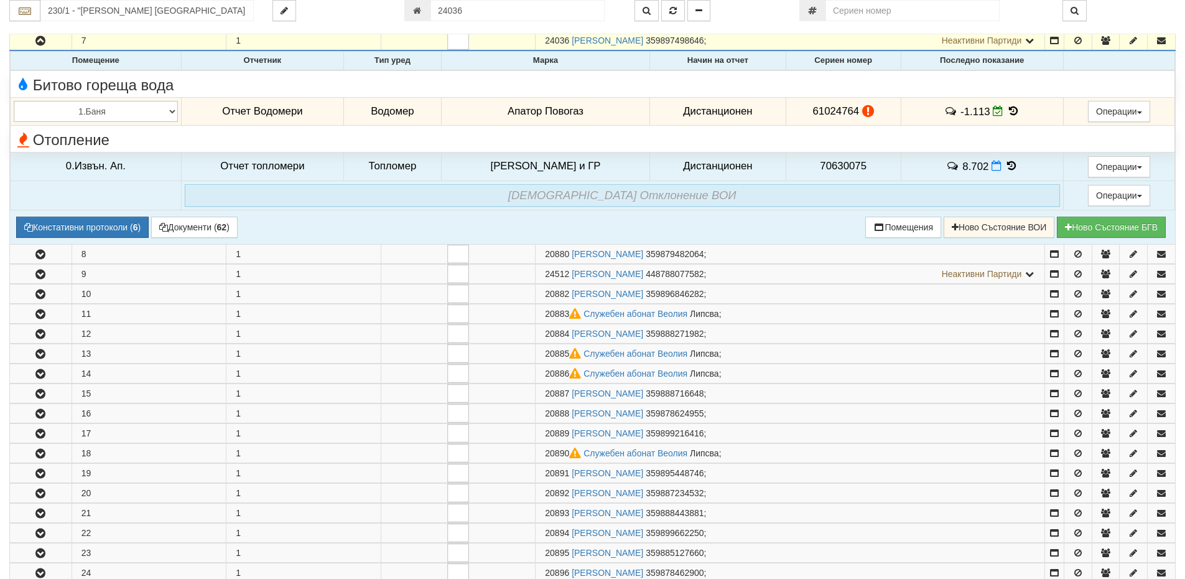
click at [1007, 113] on icon at bounding box center [1014, 111] width 14 height 11
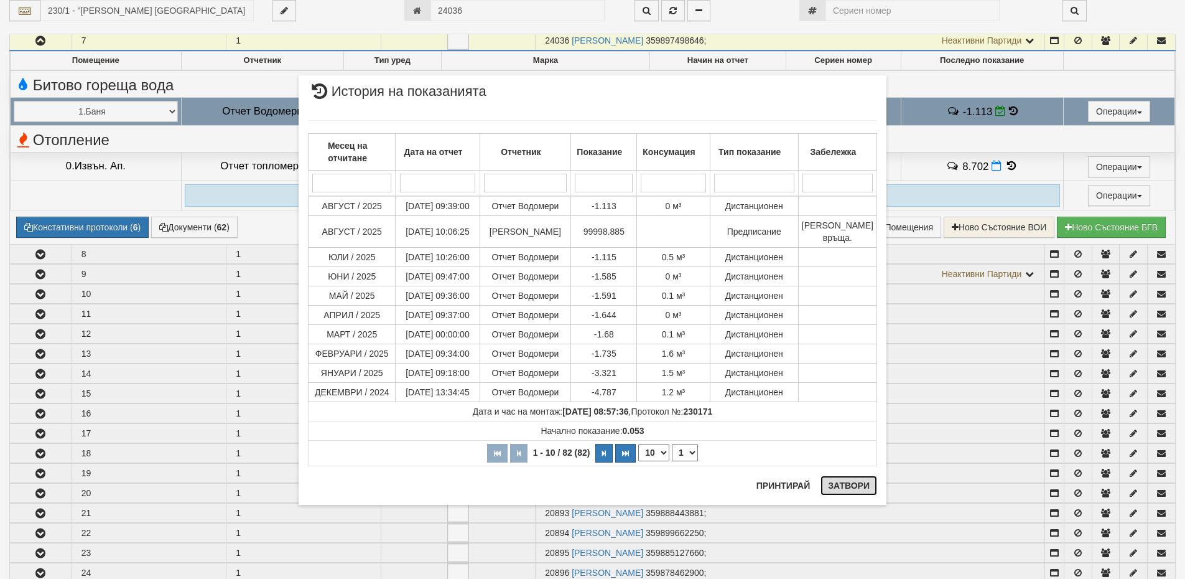
click at [842, 486] on button "Затвори" at bounding box center [849, 485] width 57 height 20
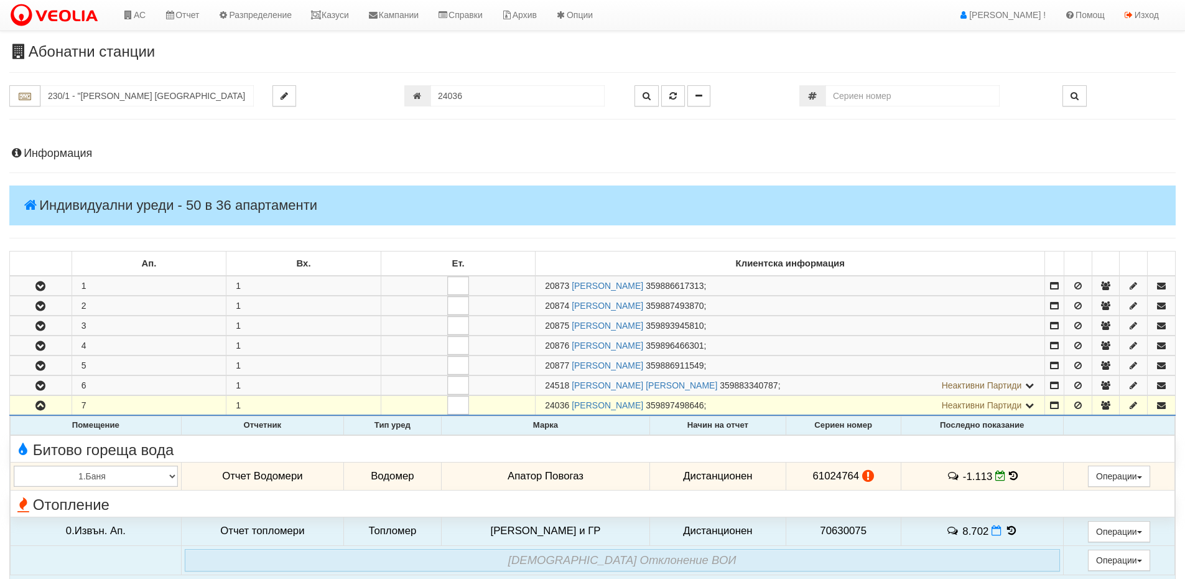
scroll to position [0, 0]
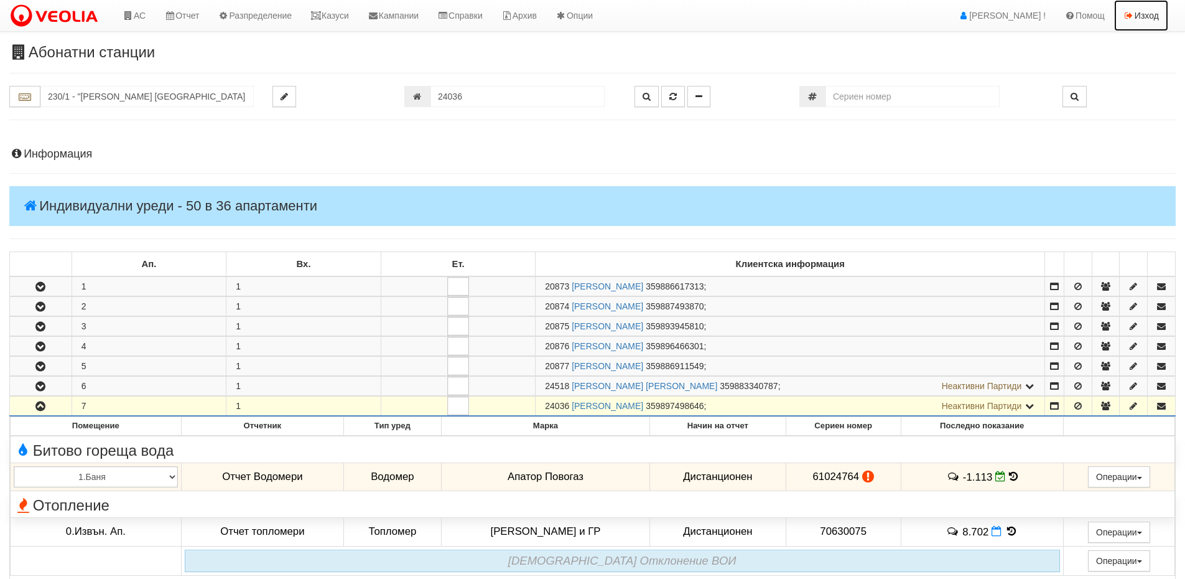
click at [1139, 12] on link "Изход" at bounding box center [1141, 15] width 54 height 31
